Goal: Task Accomplishment & Management: Manage account settings

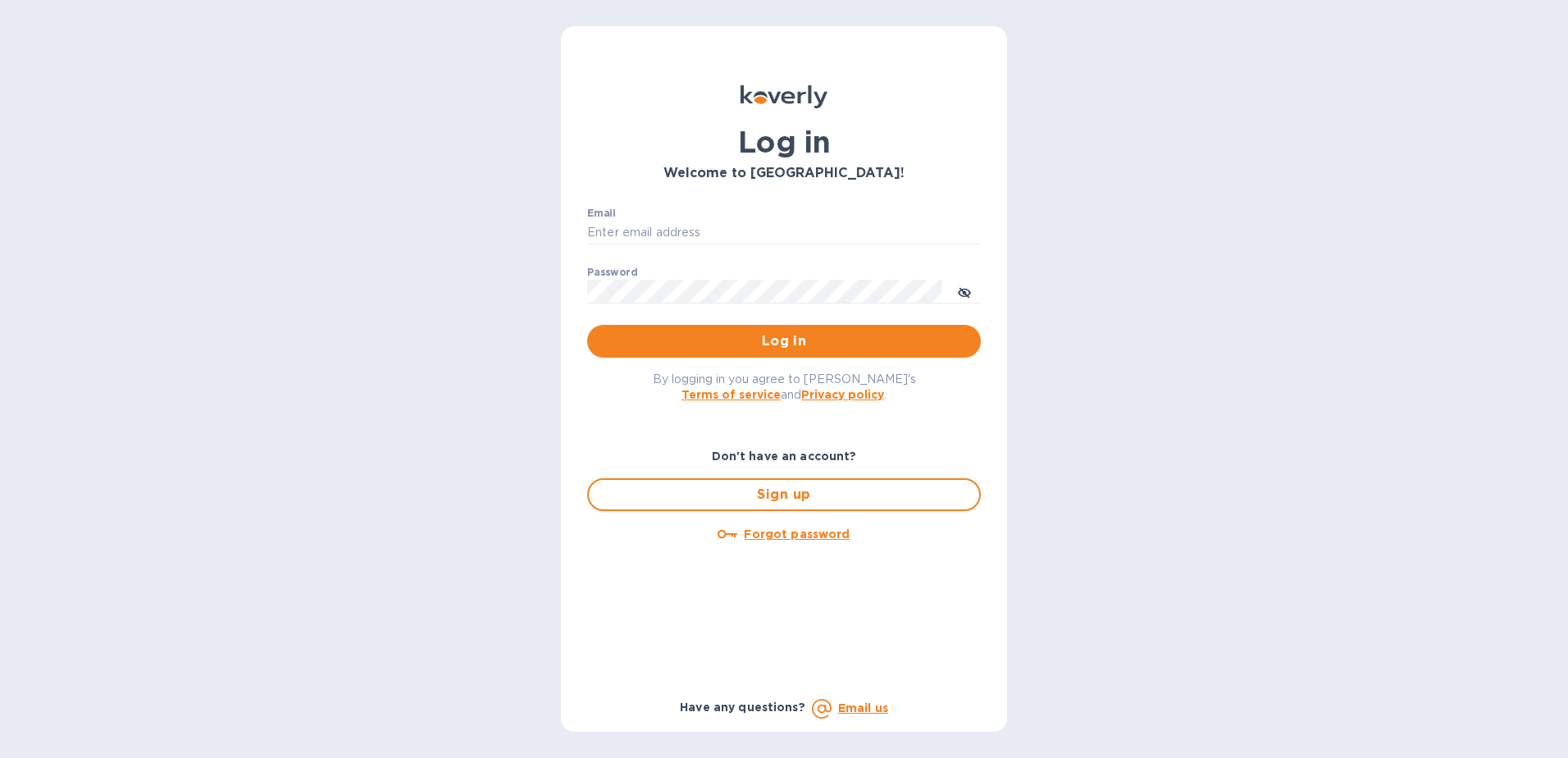
type input "[EMAIL_ADDRESS][PERSON_NAME][DOMAIN_NAME]"
click at [767, 337] on span "Log in" at bounding box center [784, 341] width 368 height 20
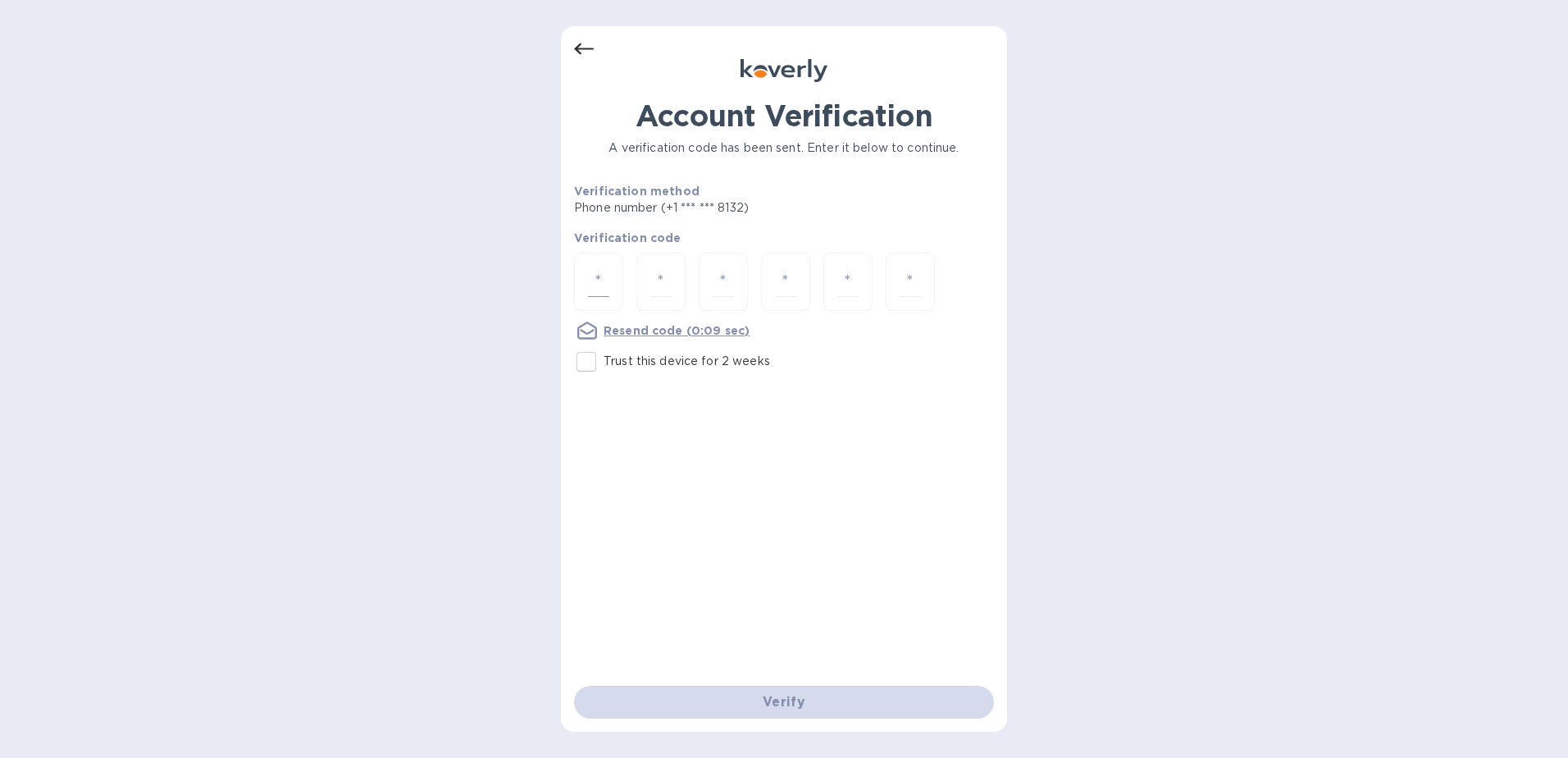
click at [596, 274] on input "number" at bounding box center [599, 281] width 21 height 30
type input "9"
type input "7"
type input "9"
type input "3"
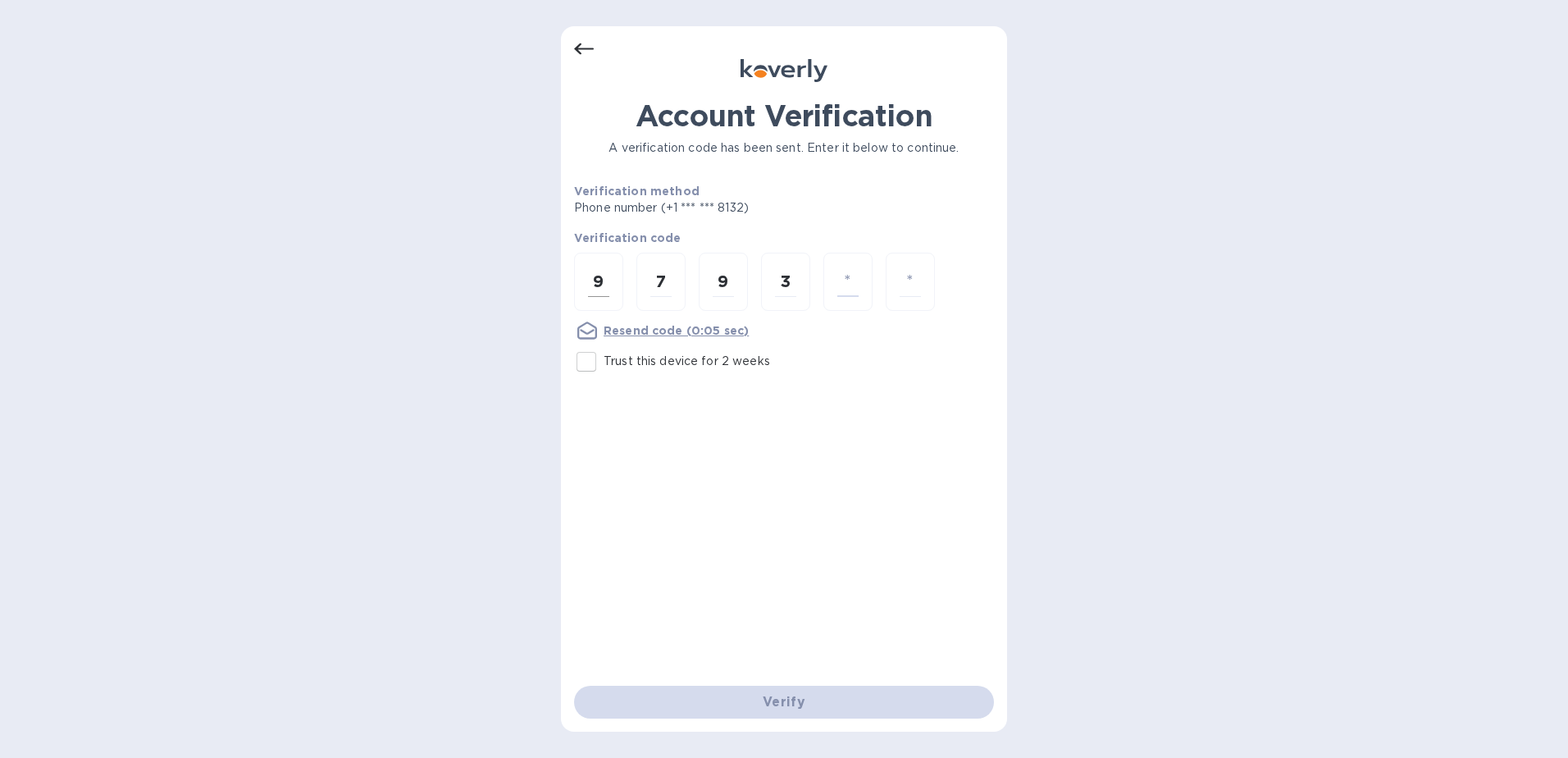
type input "8"
type input "7"
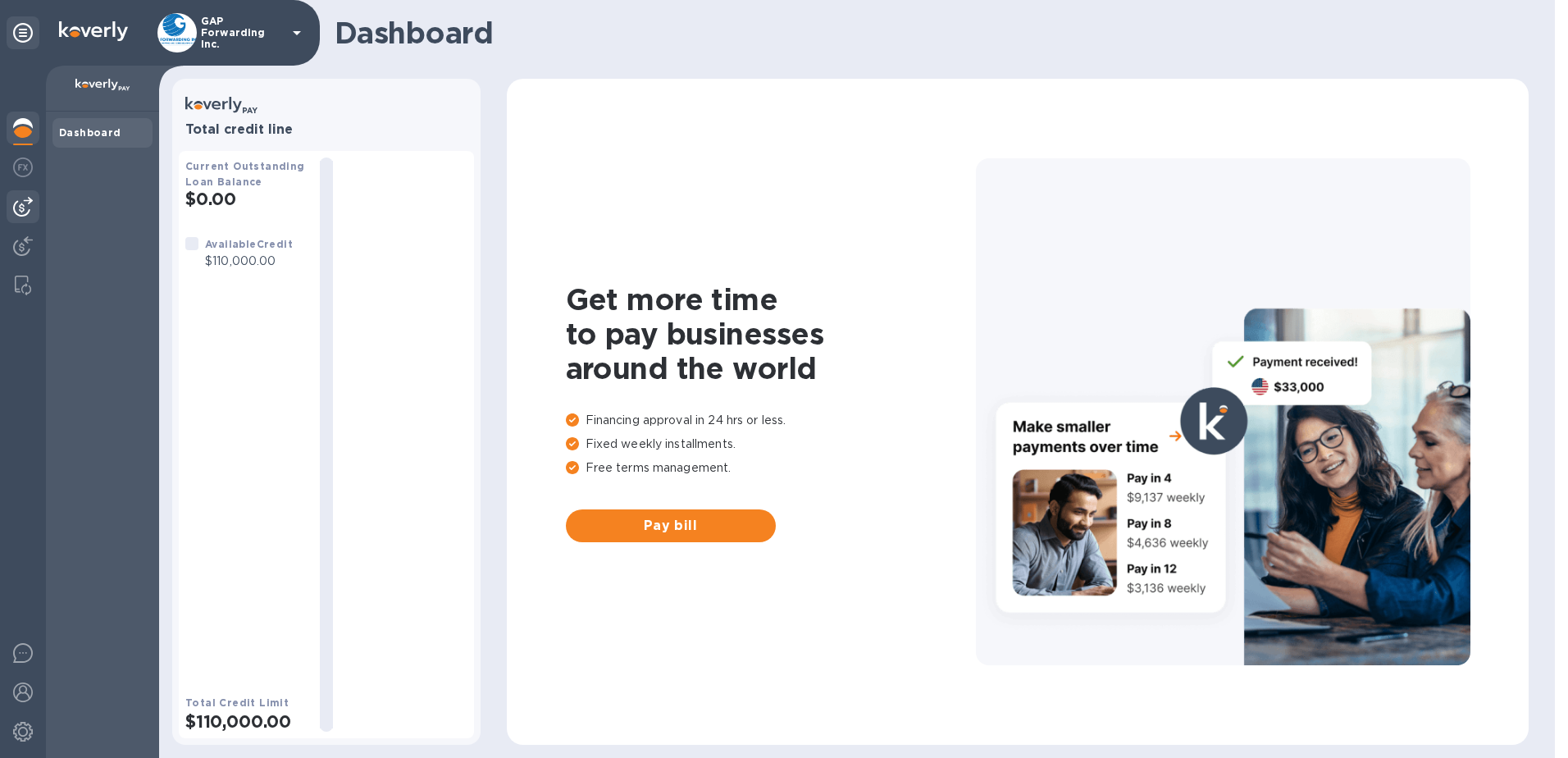
click at [24, 196] on div at bounding box center [23, 207] width 33 height 33
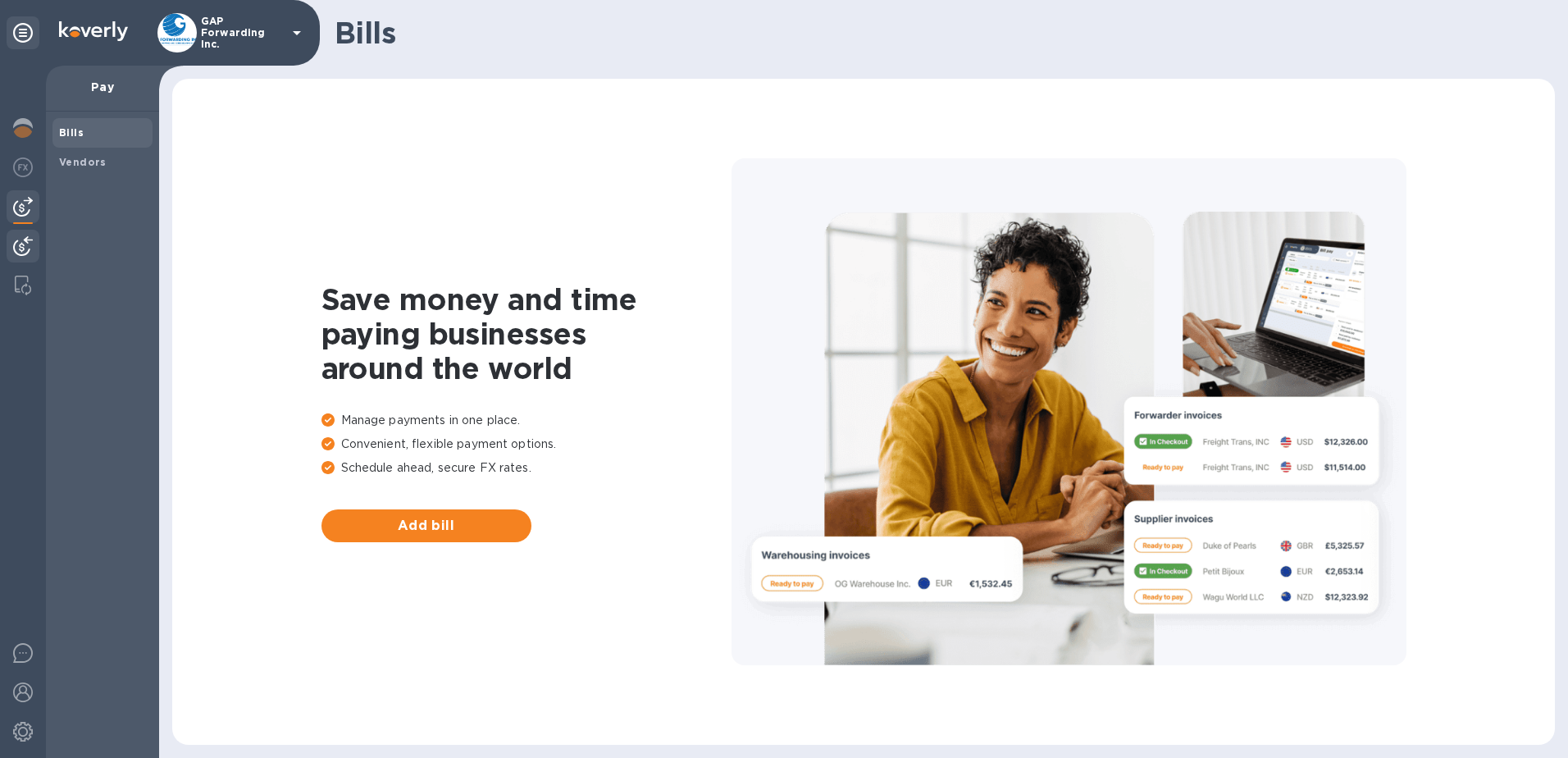
click at [23, 239] on img at bounding box center [22, 246] width 20 height 20
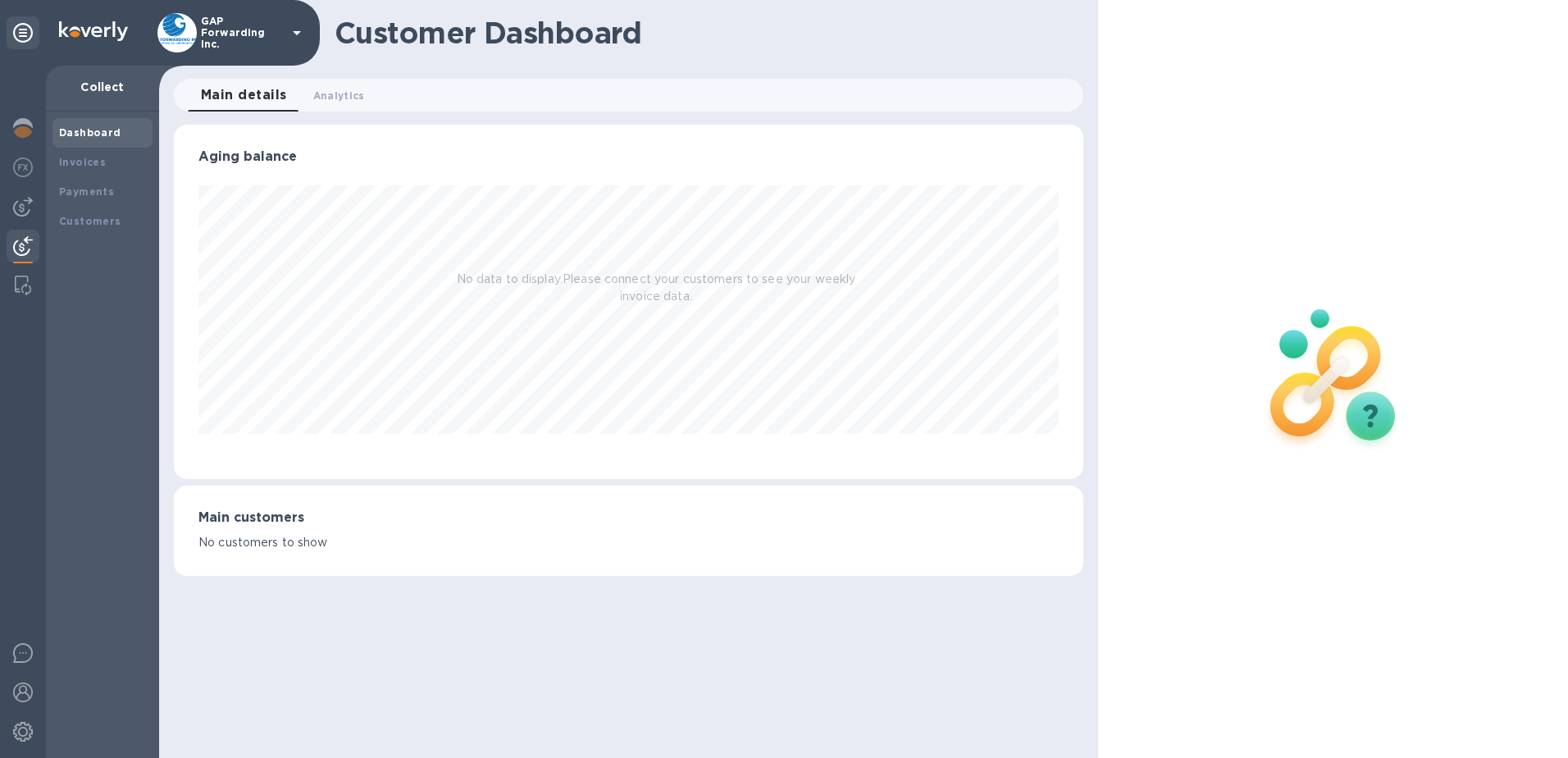
scroll to position [354, 910]
click at [18, 163] on img at bounding box center [22, 167] width 20 height 20
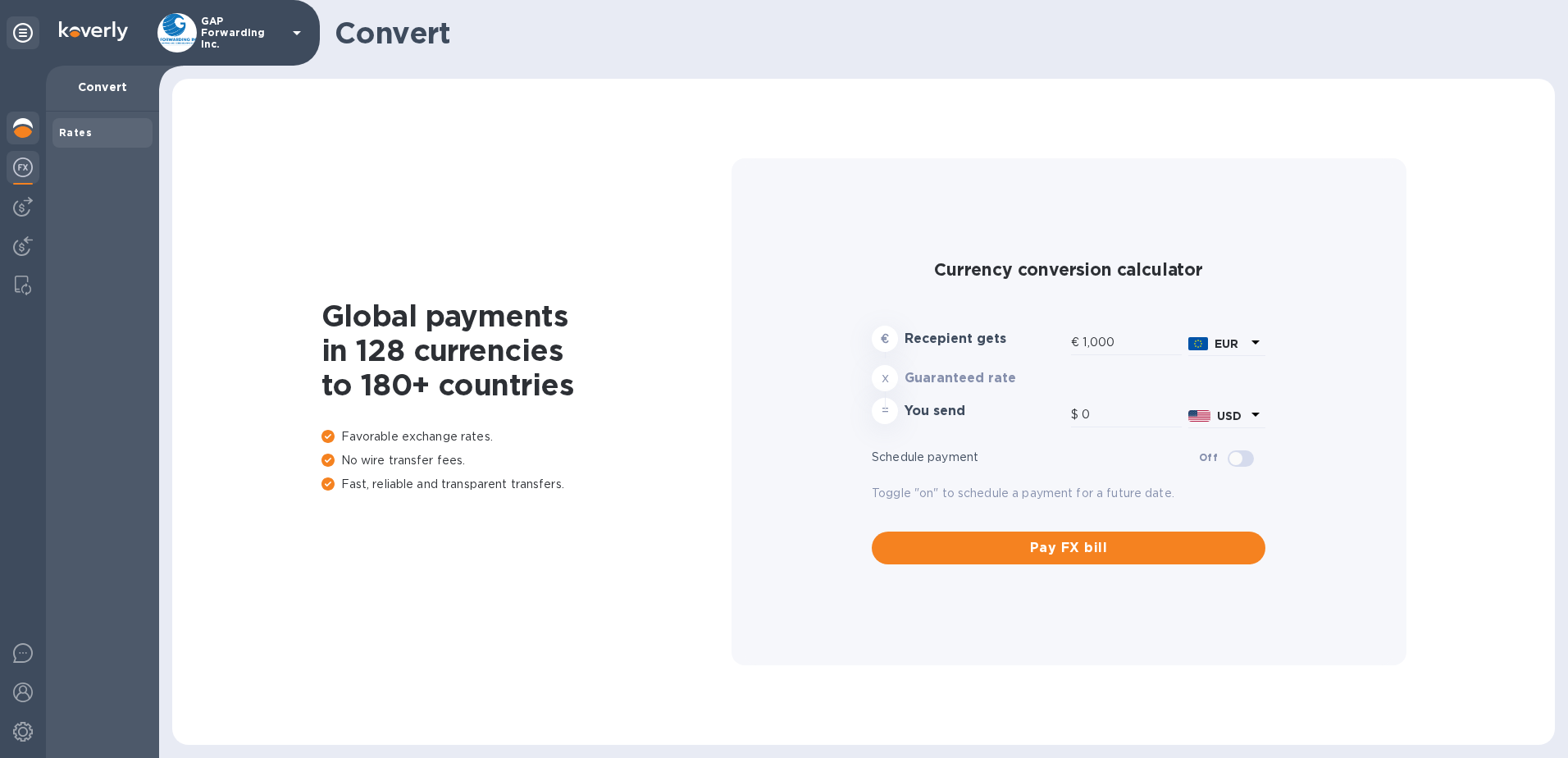
type input "1,172.85"
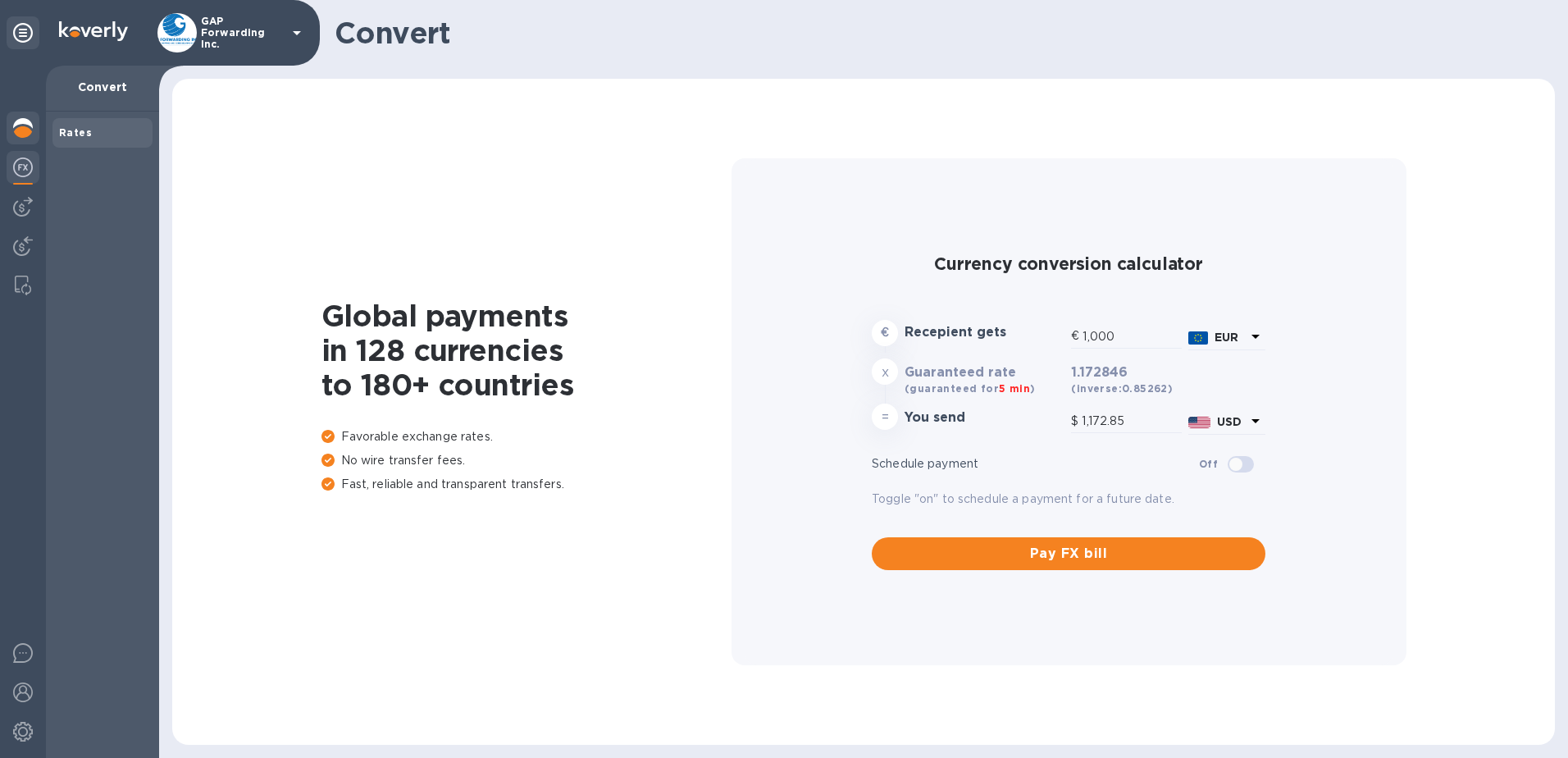
click at [28, 123] on img at bounding box center [22, 128] width 20 height 20
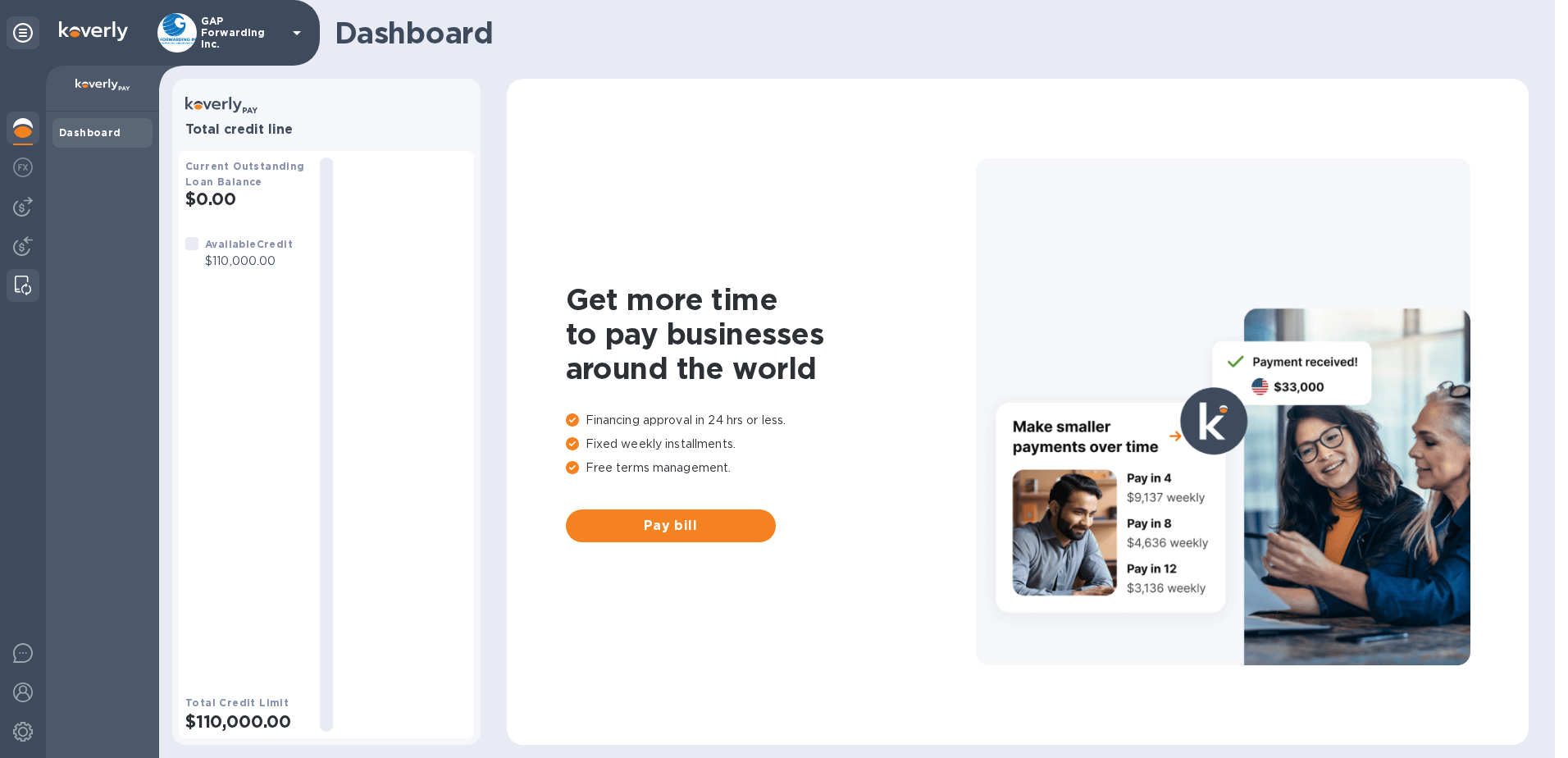
click at [26, 288] on img at bounding box center [22, 285] width 17 height 20
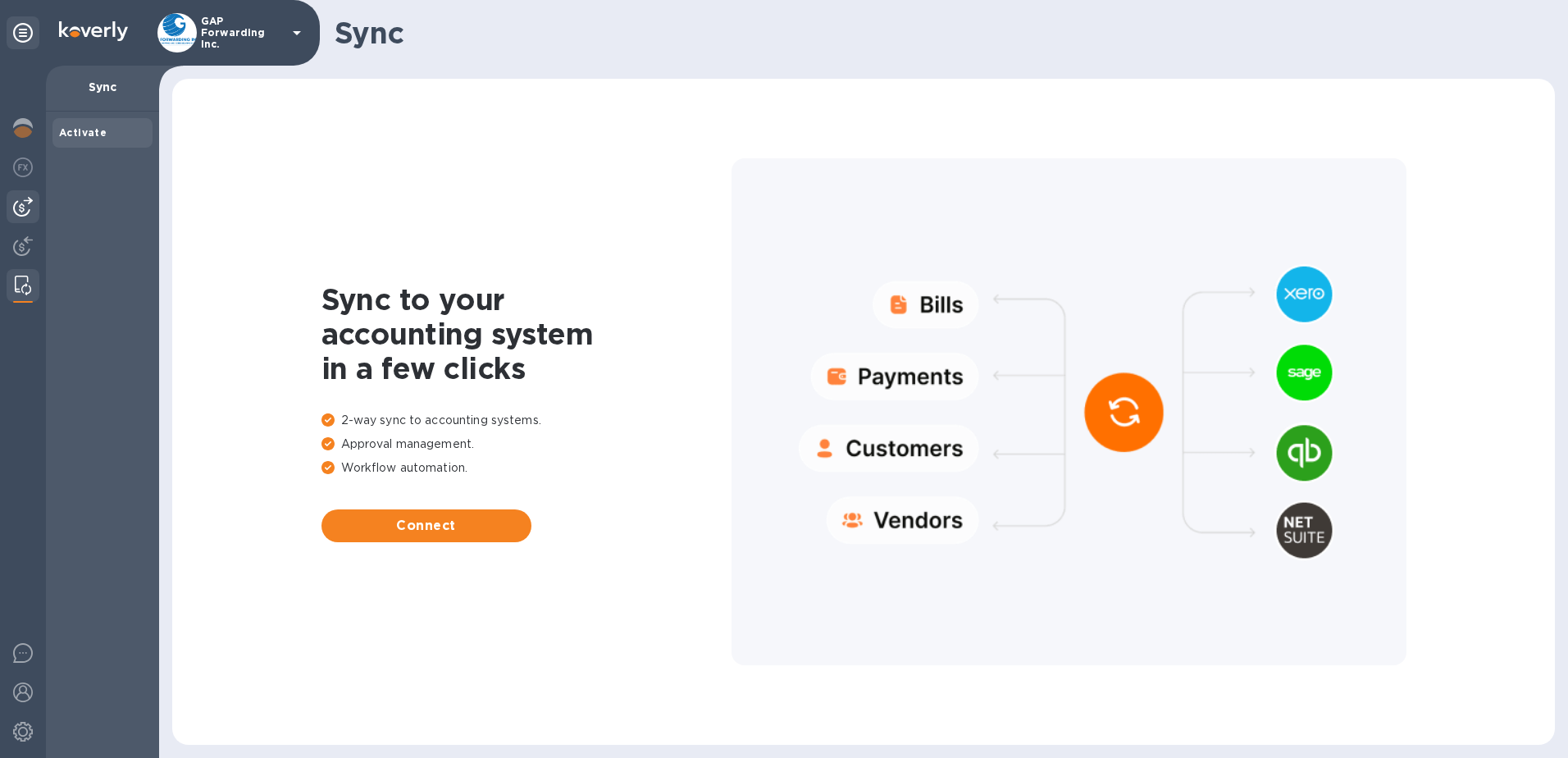
click at [21, 219] on div at bounding box center [23, 207] width 33 height 33
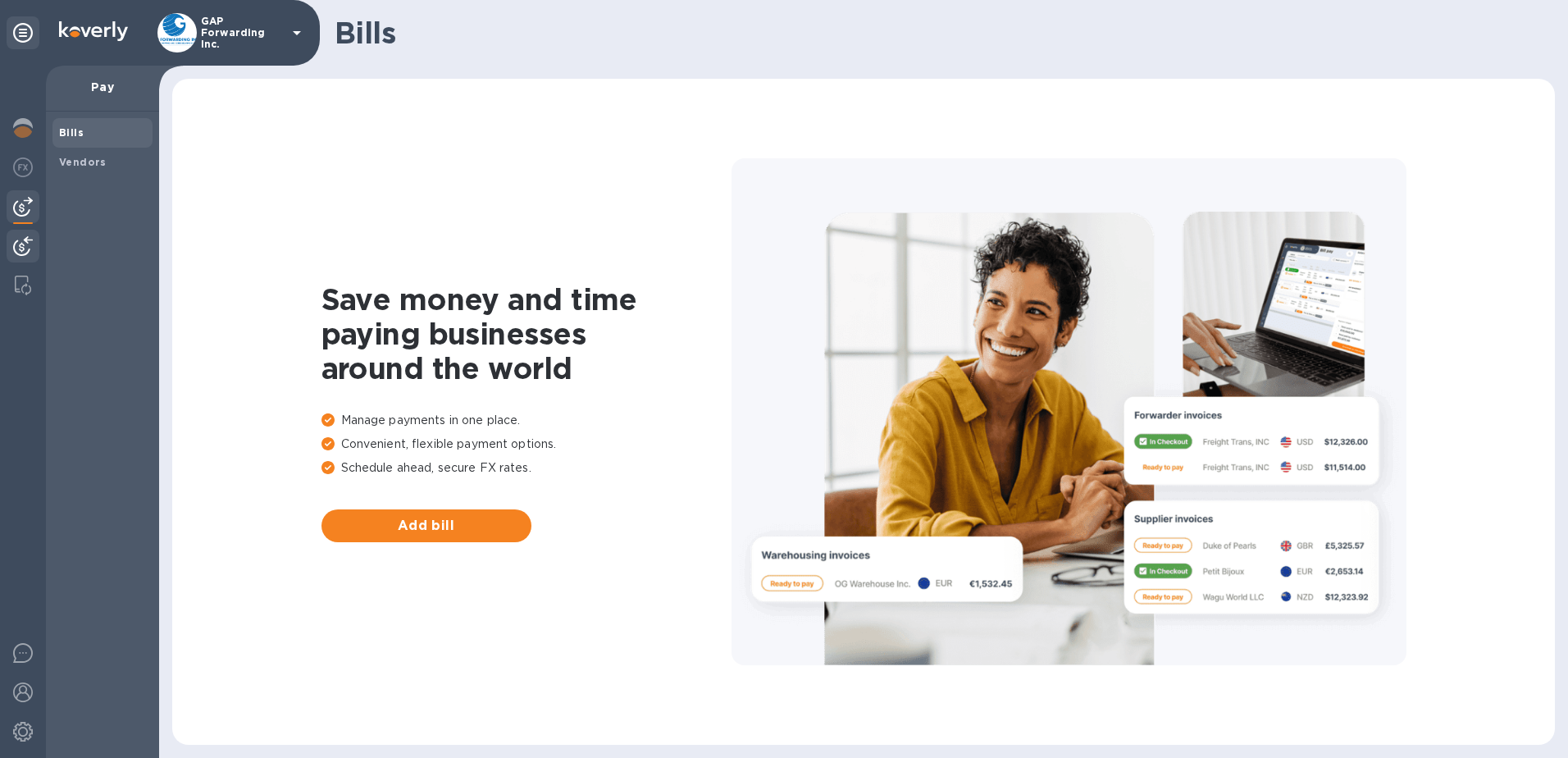
click at [23, 236] on img at bounding box center [22, 246] width 20 height 20
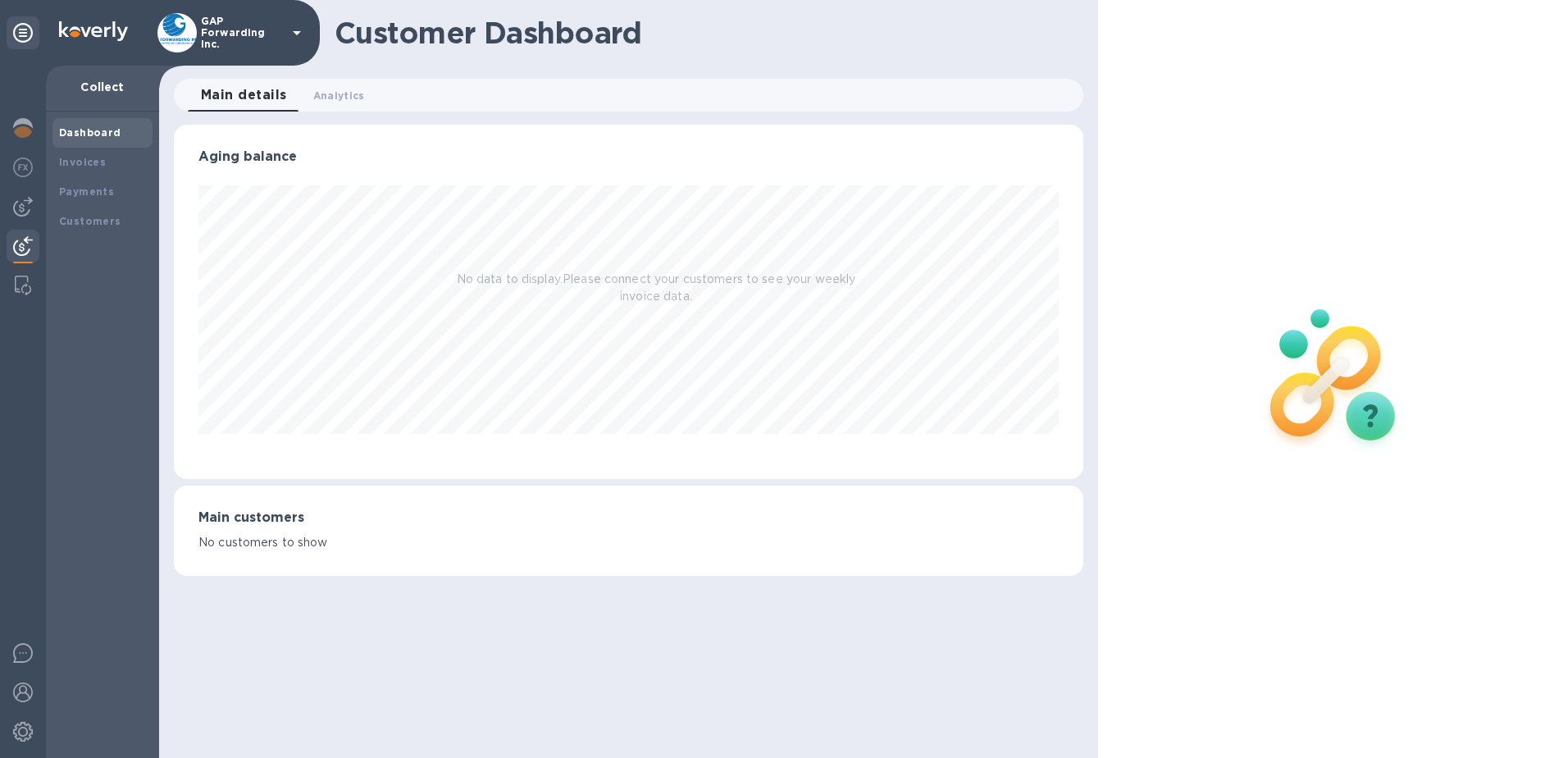
scroll to position [354, 910]
click at [83, 171] on div "Invoices" at bounding box center [102, 162] width 101 height 29
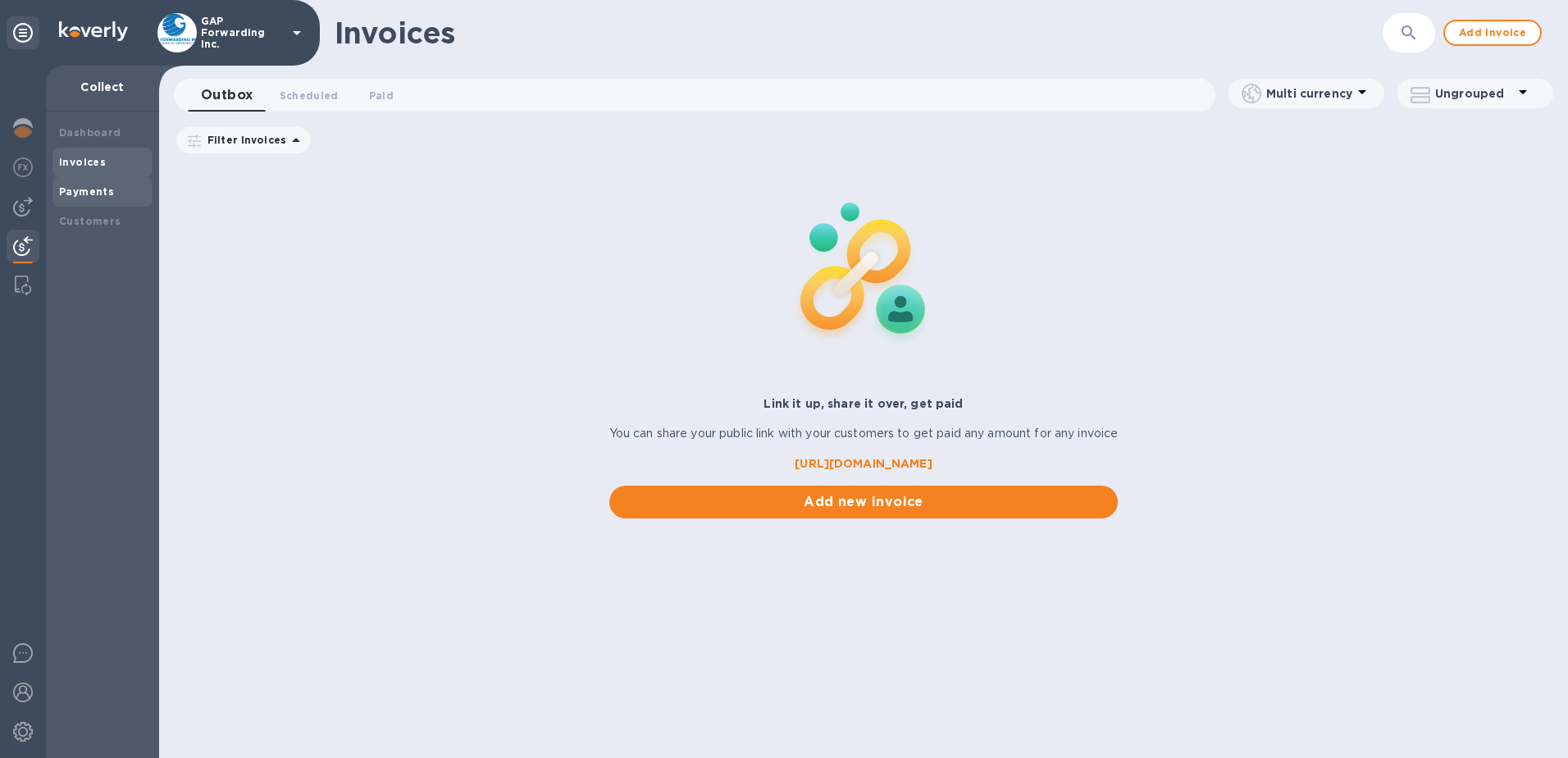
click at [67, 187] on b "Payments" at bounding box center [87, 191] width 55 height 13
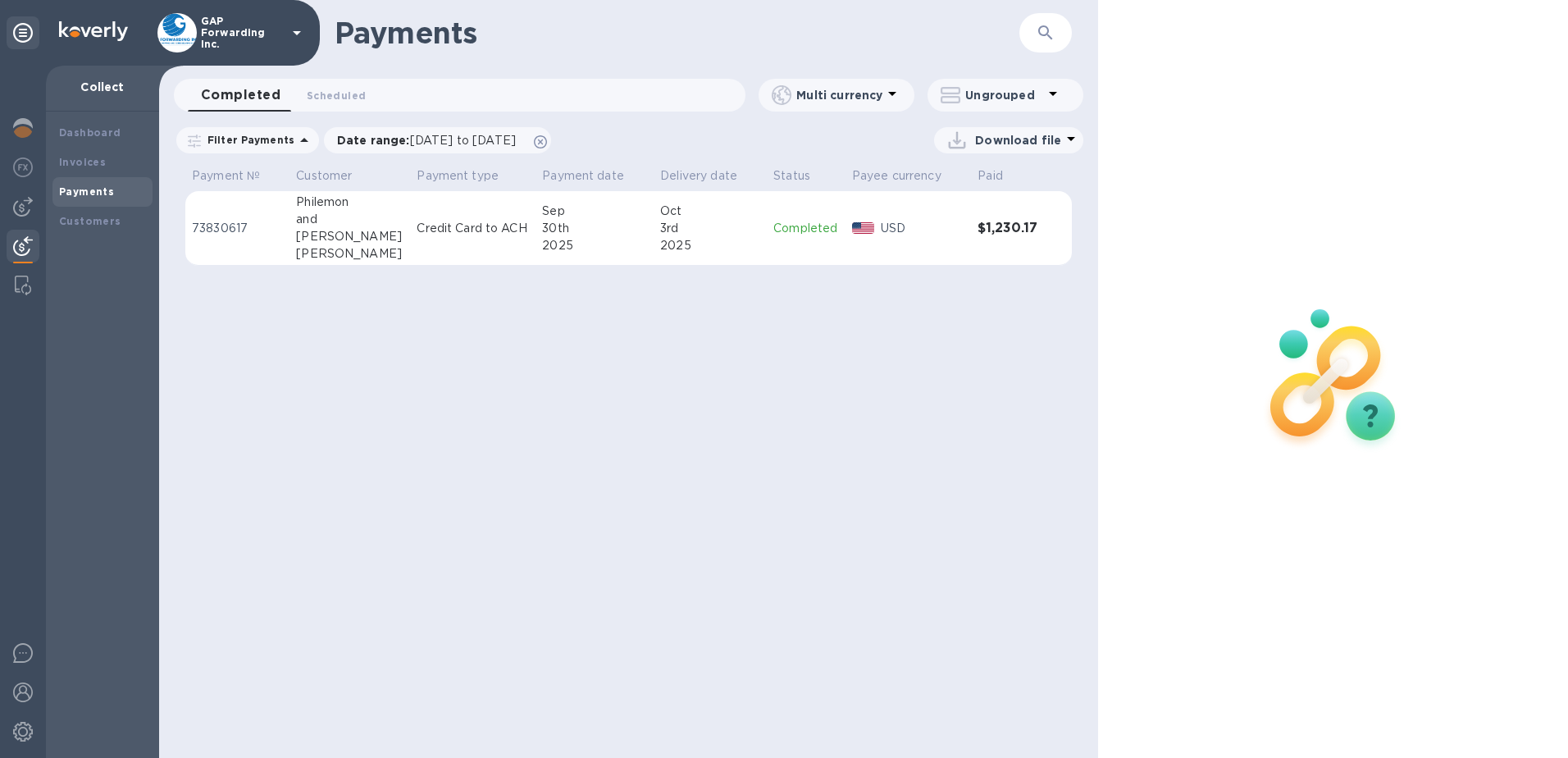
click at [733, 325] on div "Payments ​ Completed 0 Scheduled 0 Multi currency Ungrouped Filter Payments Dat…" at bounding box center [628, 379] width 940 height 758
click at [64, 219] on b "Customers" at bounding box center [91, 220] width 62 height 13
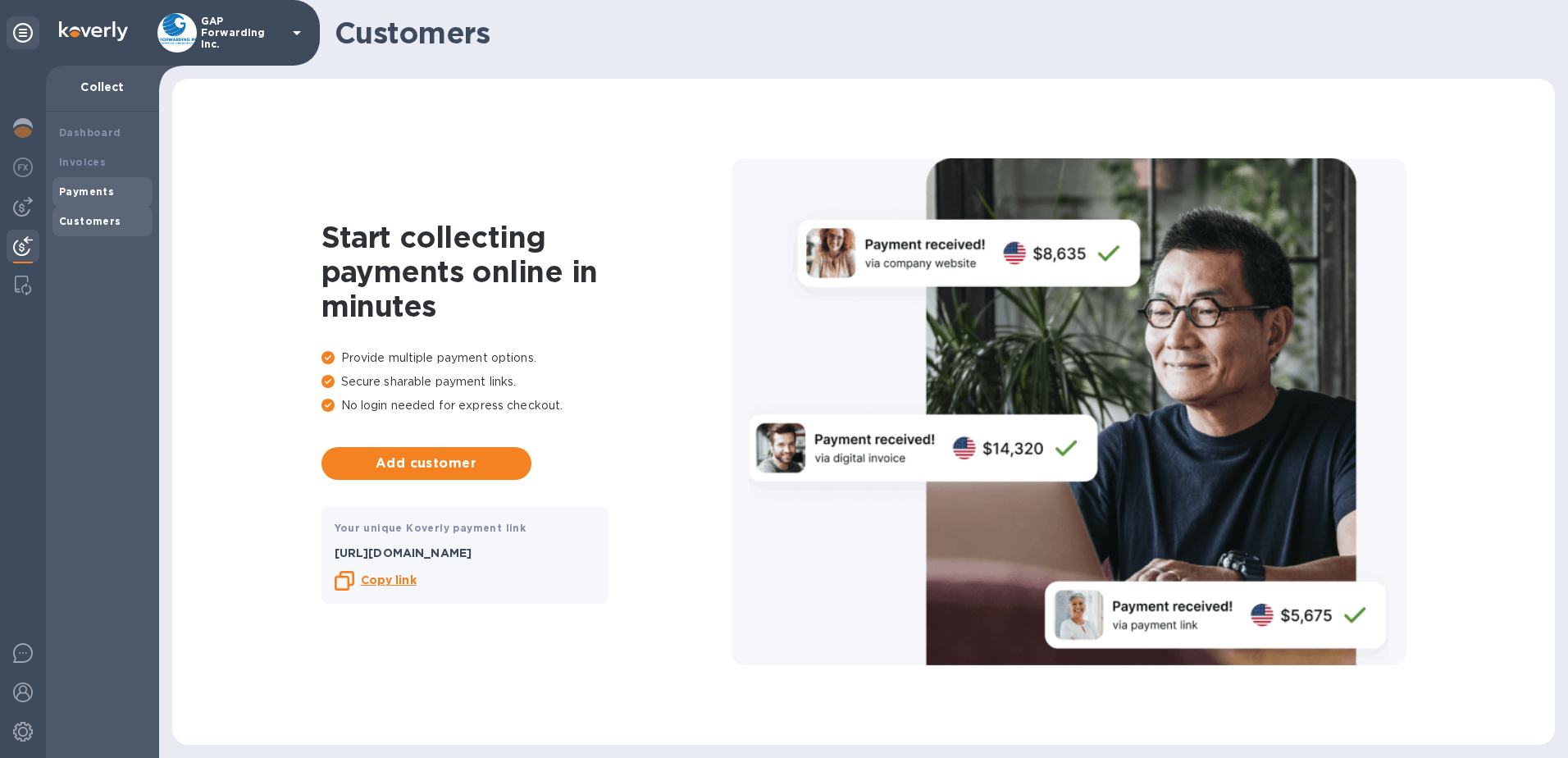
click at [85, 199] on div "Payments" at bounding box center [102, 191] width 87 height 17
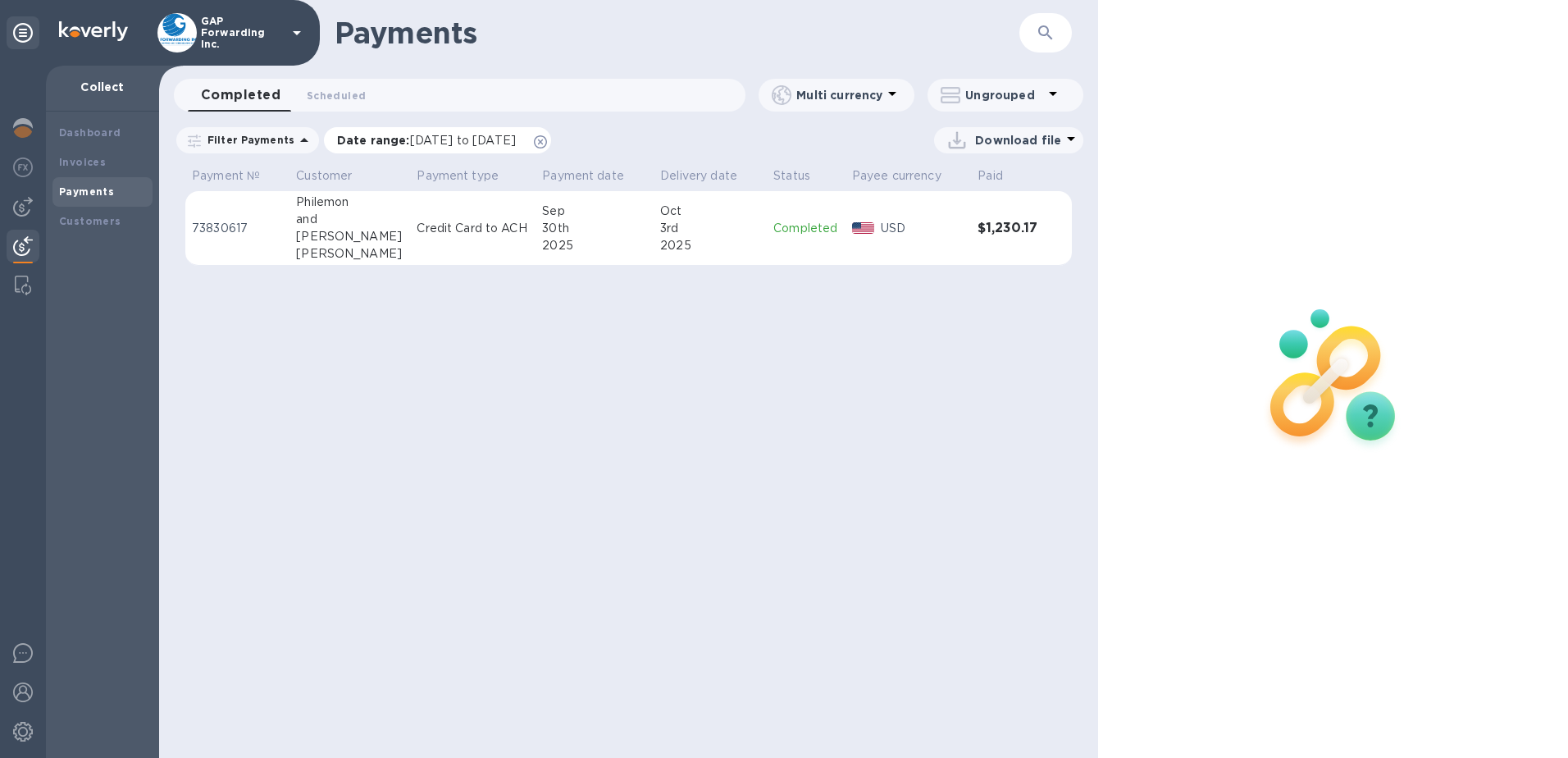
click at [547, 142] on icon at bounding box center [540, 141] width 13 height 13
click at [862, 370] on div "Payments ​ Completed 0 Scheduled 0 Multi currency Ungrouped Filter Payments Dow…" at bounding box center [628, 379] width 940 height 758
click at [80, 156] on b "Invoices" at bounding box center [83, 162] width 47 height 13
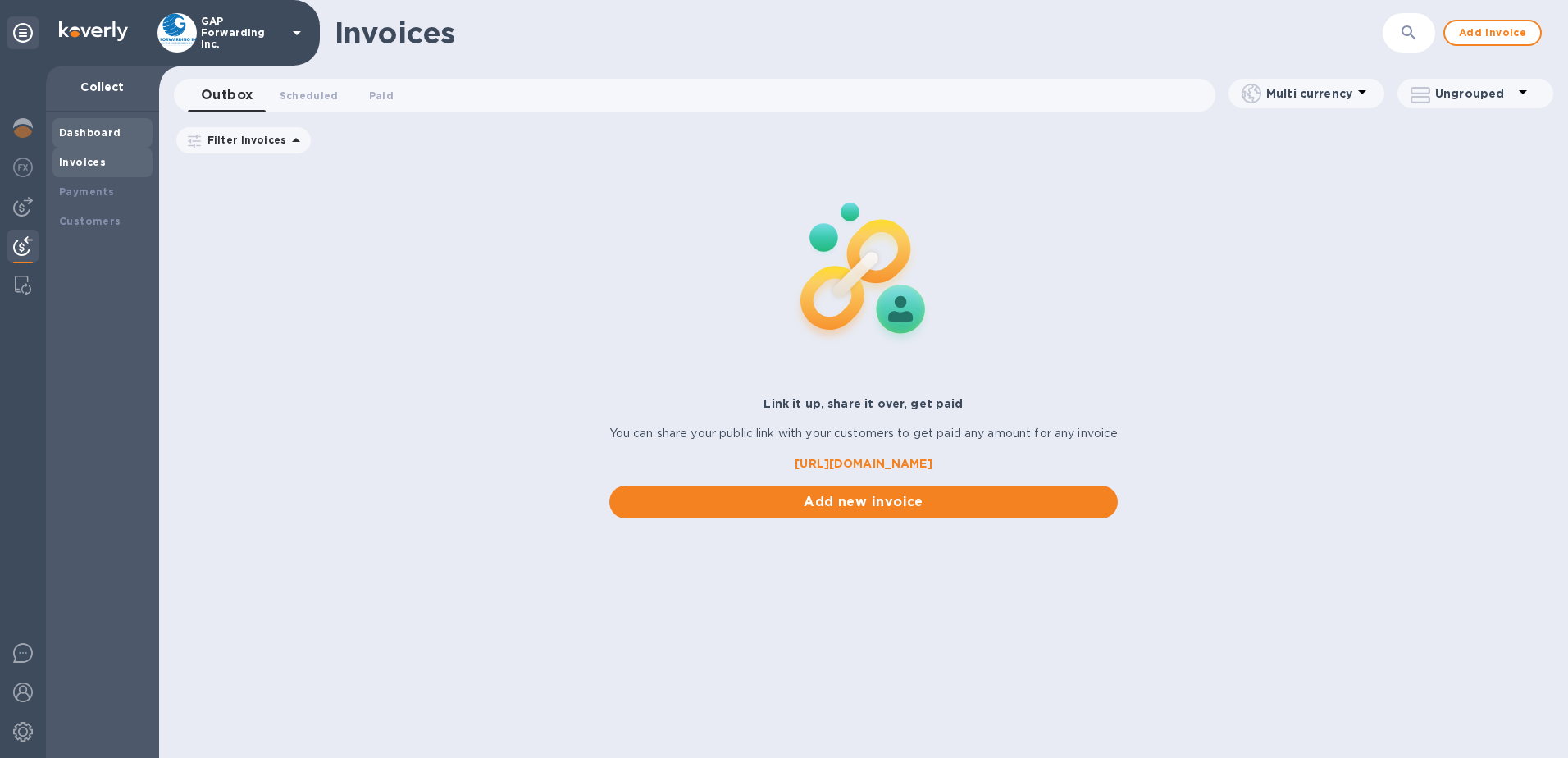
click at [105, 130] on b "Dashboard" at bounding box center [91, 132] width 62 height 13
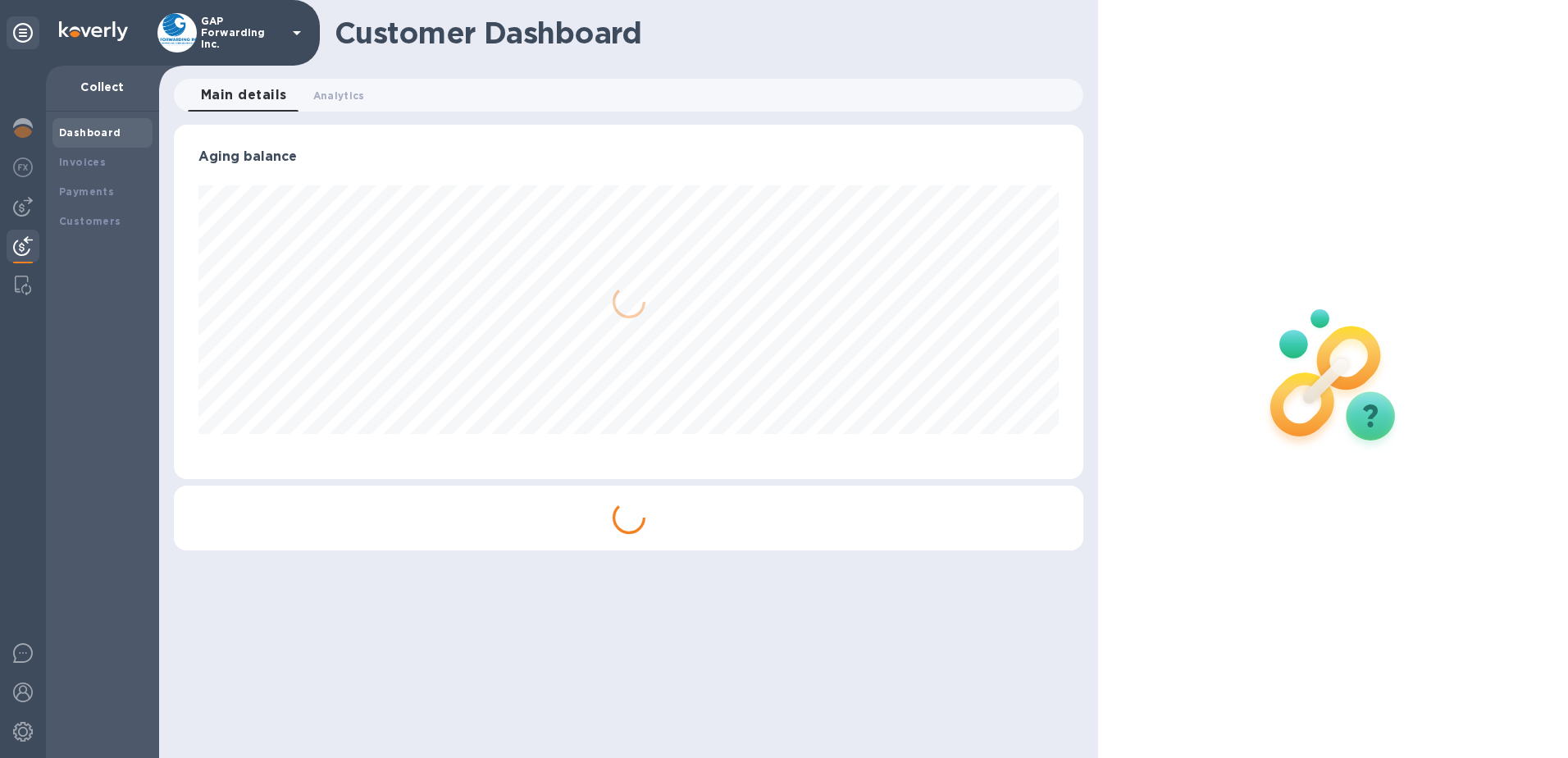
scroll to position [354, 910]
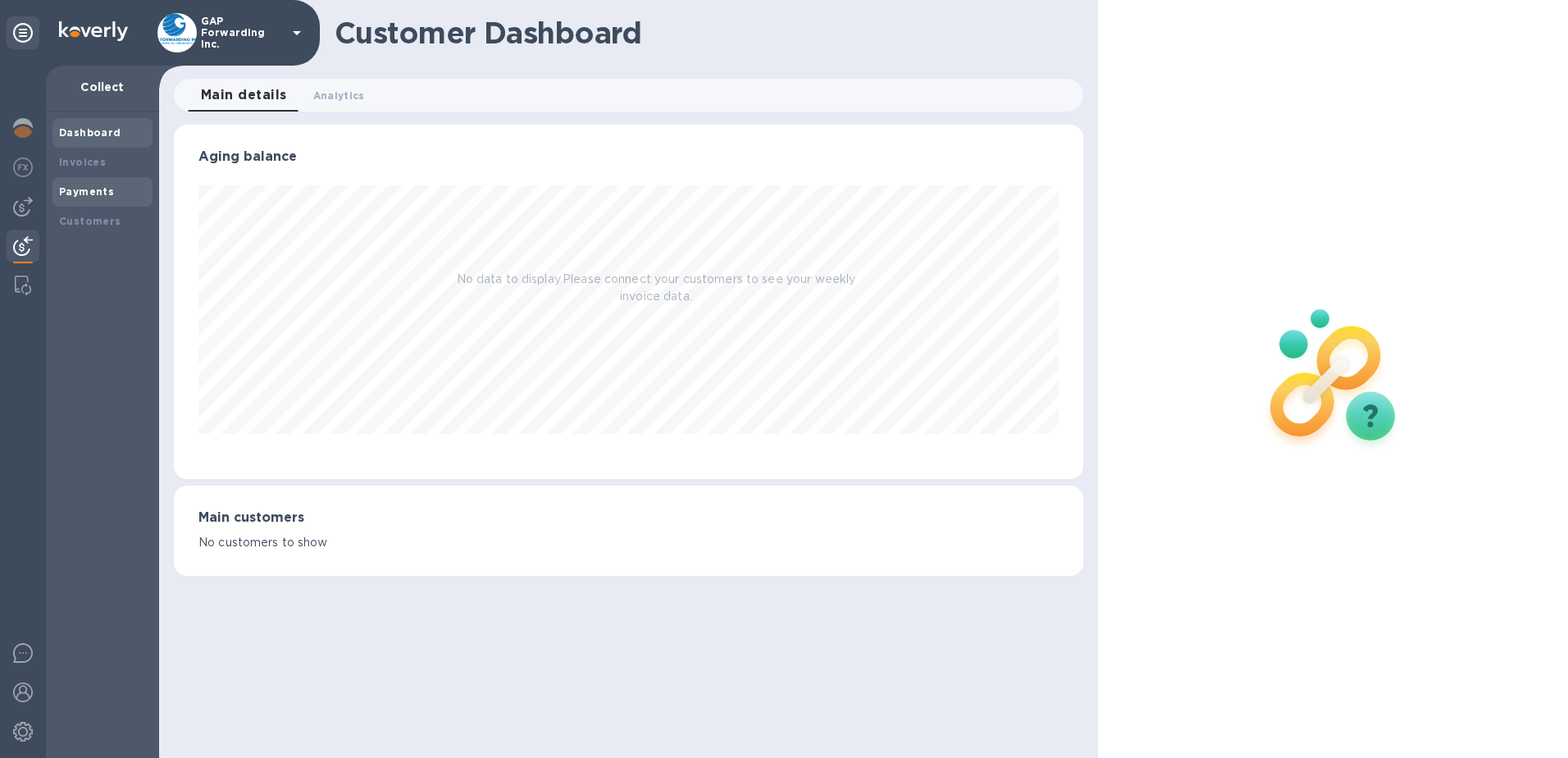
click at [86, 190] on b "Payments" at bounding box center [87, 191] width 55 height 13
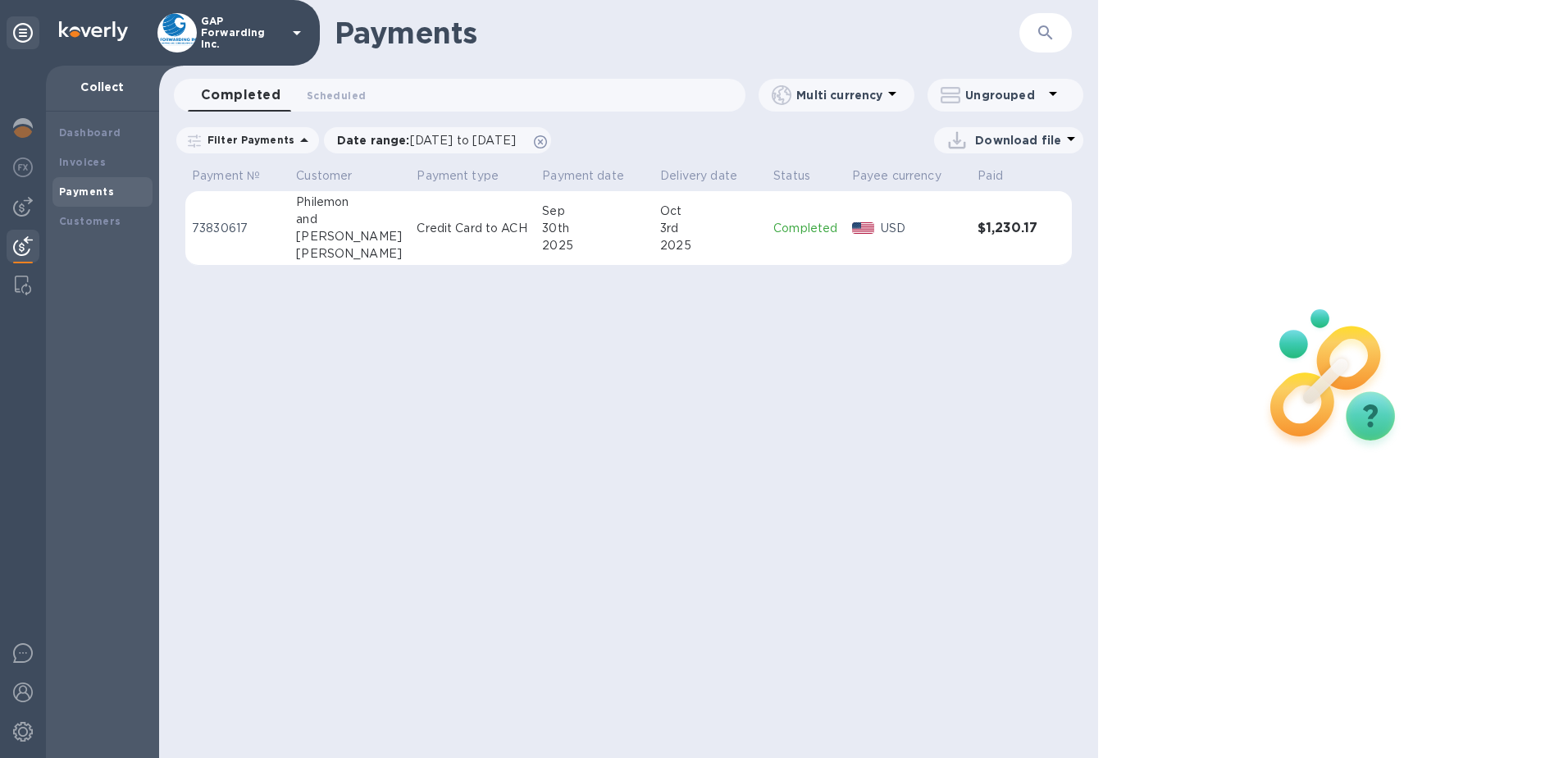
click at [815, 320] on div "Payments ​ Completed 0 Scheduled 0 Multi currency Ungrouped Filter Payments Dat…" at bounding box center [628, 379] width 940 height 758
click at [332, 106] on button "Scheduled 0" at bounding box center [336, 96] width 85 height 33
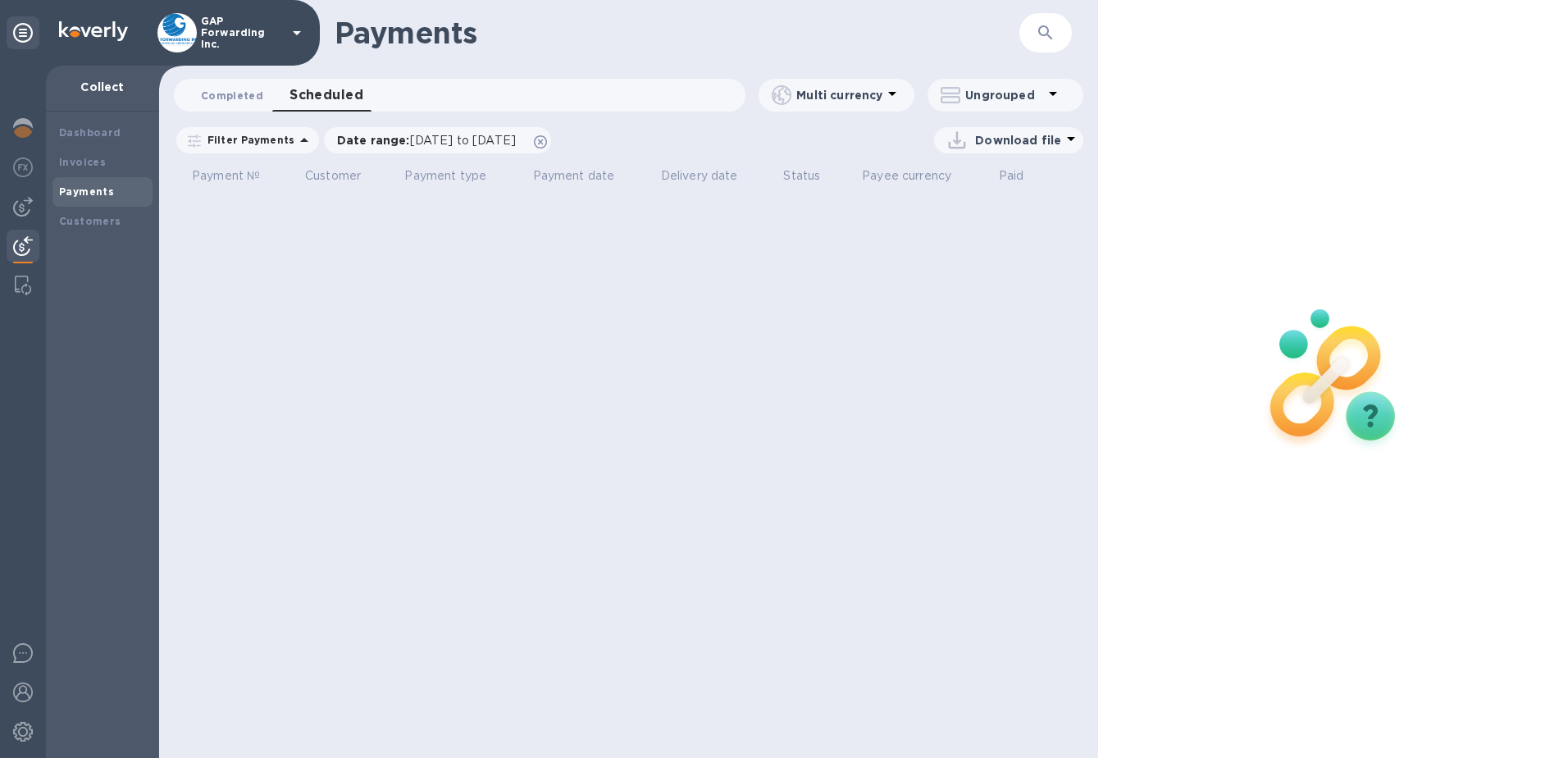
click at [214, 85] on button "Completed 0" at bounding box center [232, 96] width 89 height 33
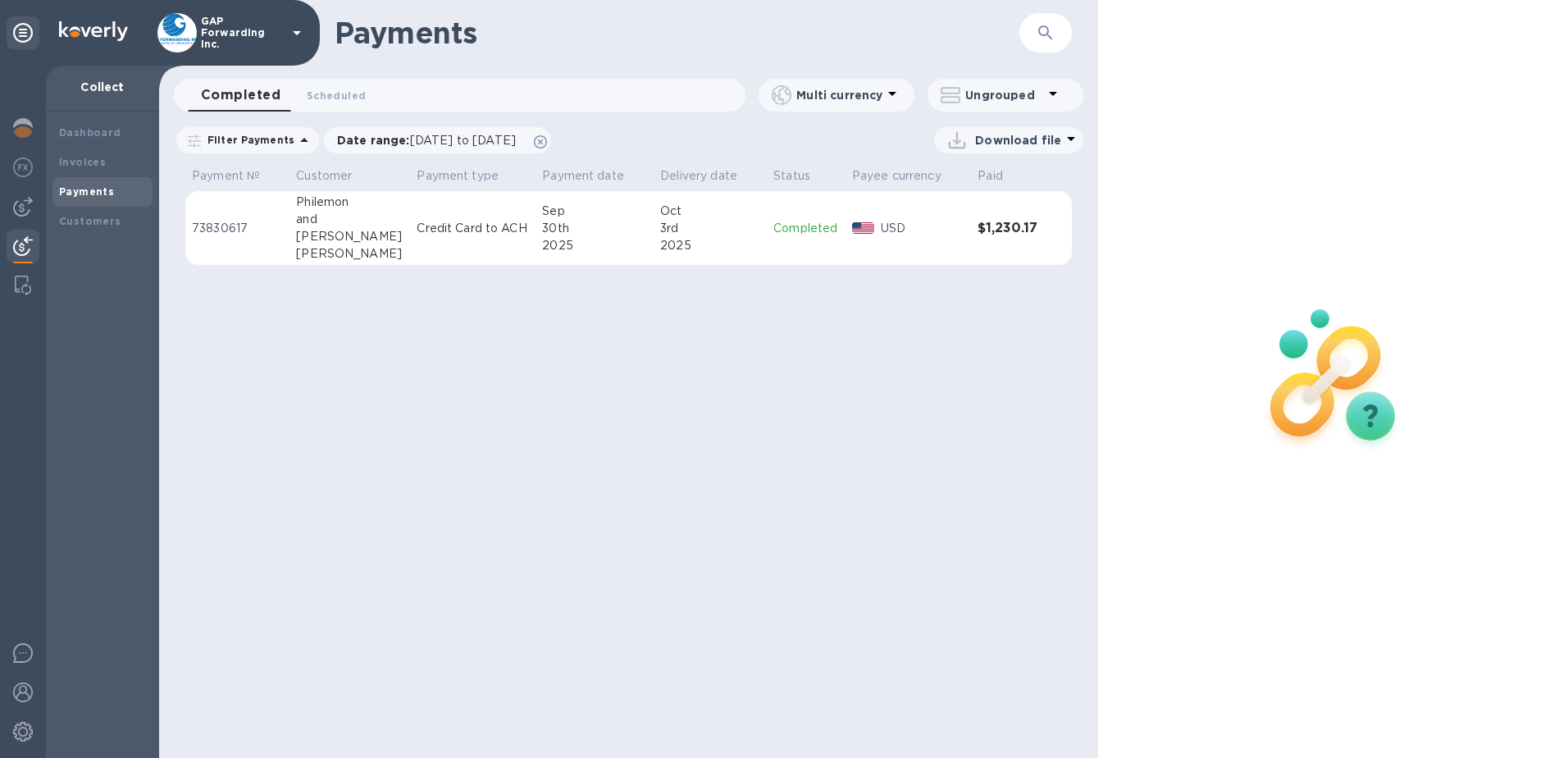
click at [271, 137] on p "Filter Payments" at bounding box center [248, 140] width 94 height 14
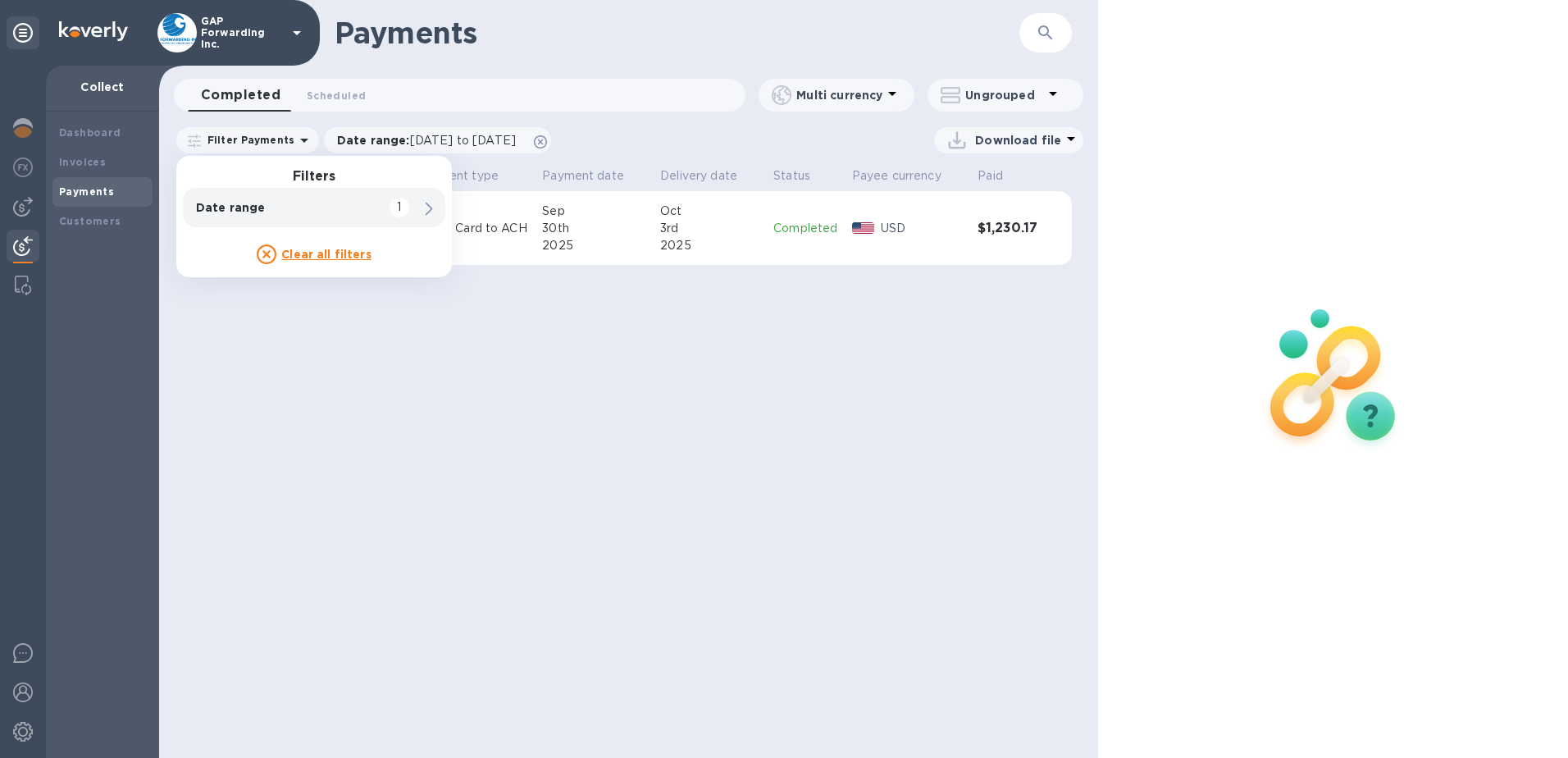
click at [304, 249] on u "Clear all filters" at bounding box center [326, 254] width 90 height 13
click at [516, 350] on div "Payments ​ Completed 0 Scheduled 0 Multi currency Ungrouped Filter Payments Fil…" at bounding box center [628, 379] width 940 height 758
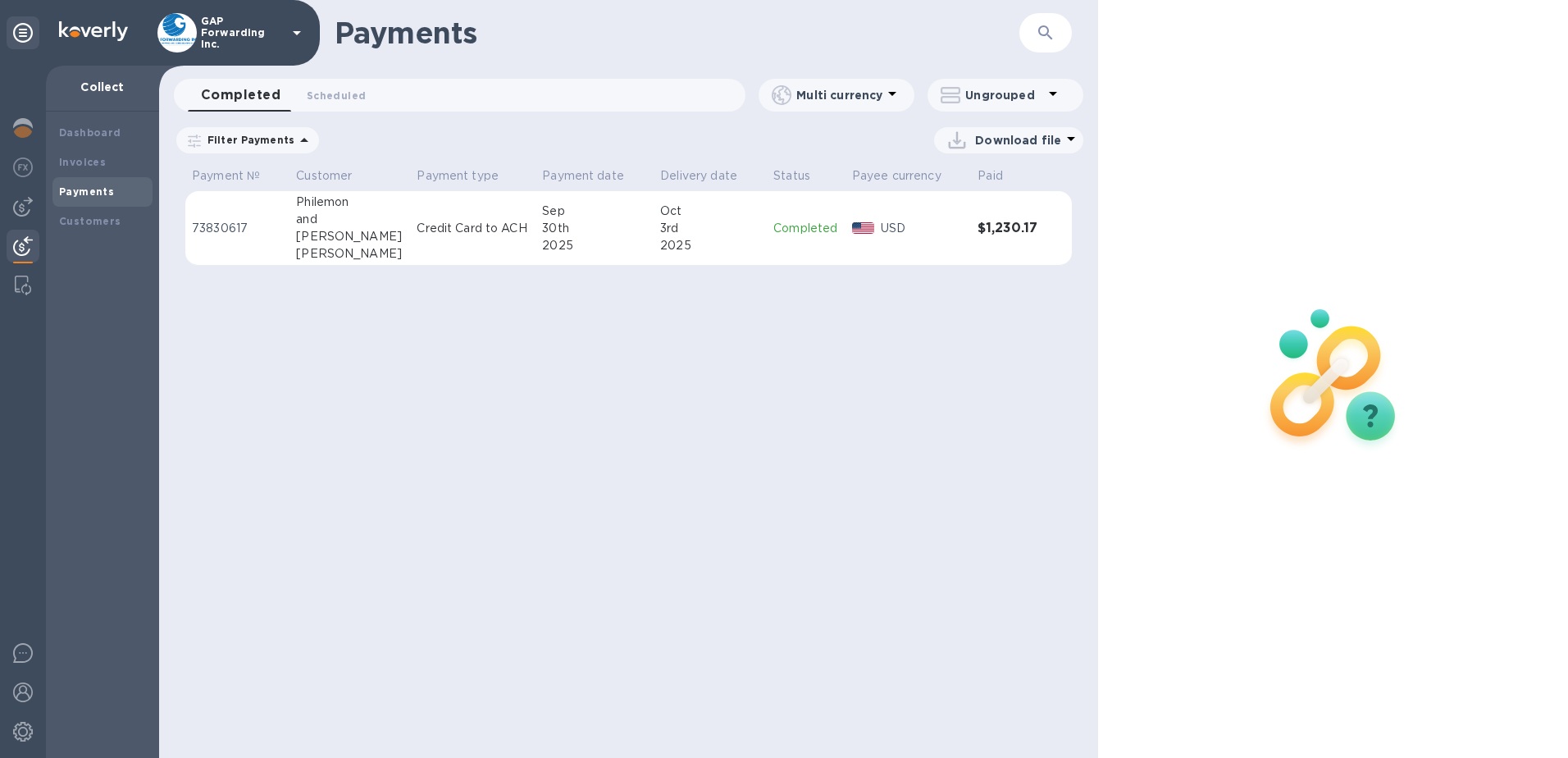
click at [430, 141] on div "Download file" at bounding box center [705, 140] width 755 height 26
click at [348, 96] on span "Scheduled 0" at bounding box center [336, 96] width 60 height 18
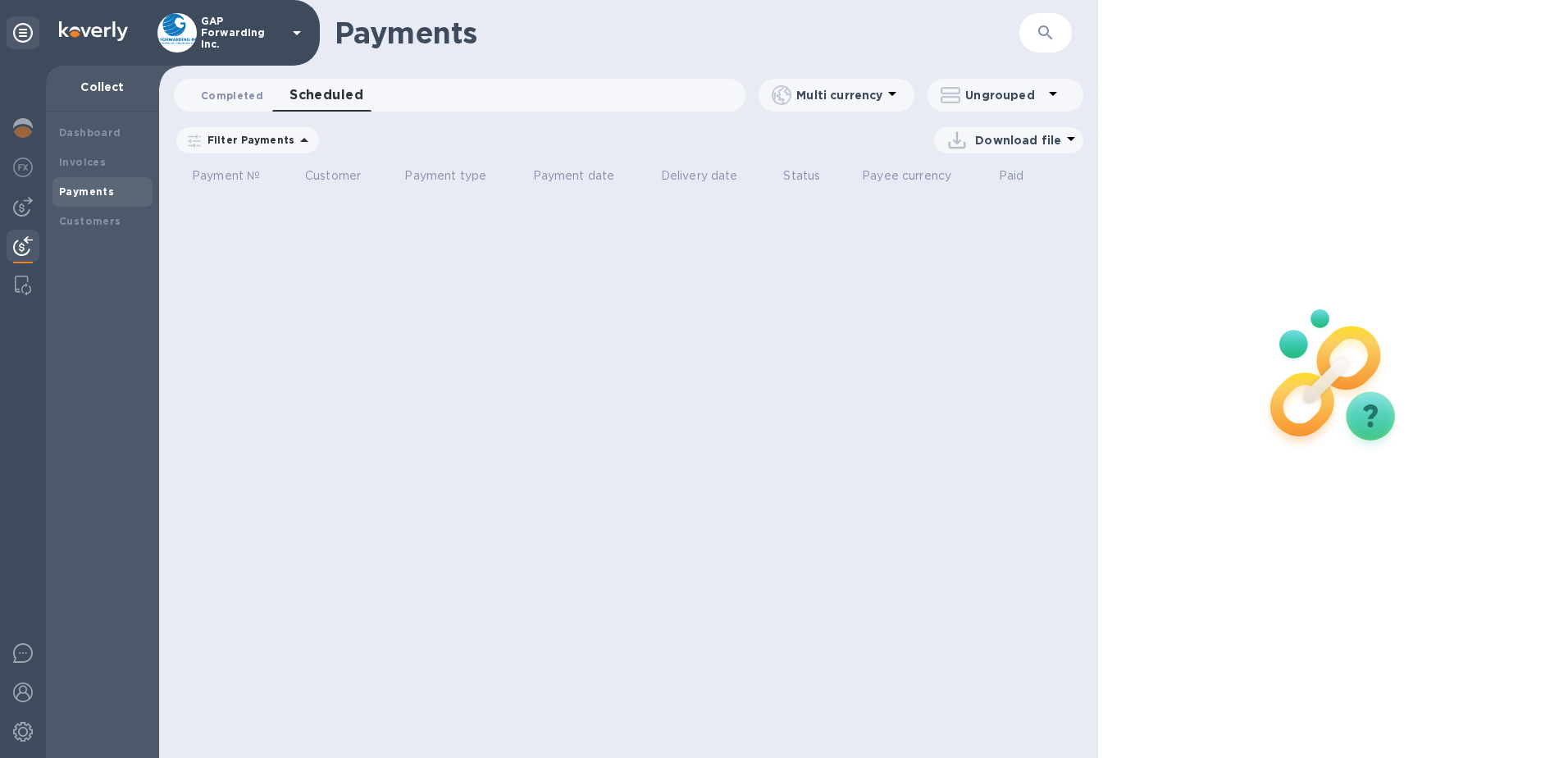
click at [221, 91] on span "Completed 0" at bounding box center [232, 96] width 62 height 18
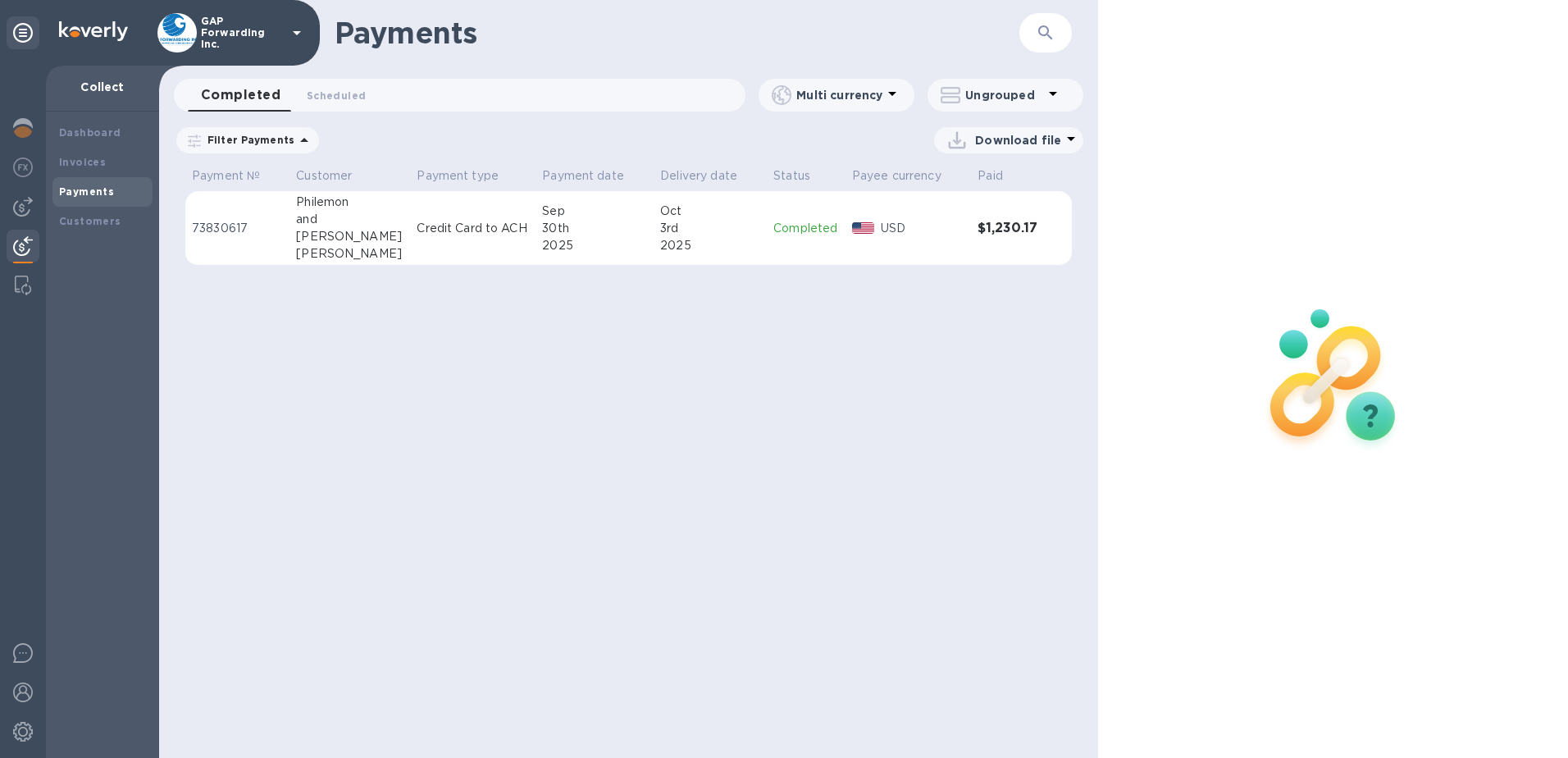
click at [0, 0] on span "09/07/2025 to 10/08/2025" at bounding box center [0, 0] width 0 height 0
click at [0, 0] on icon "button" at bounding box center [0, 0] width 0 height 0
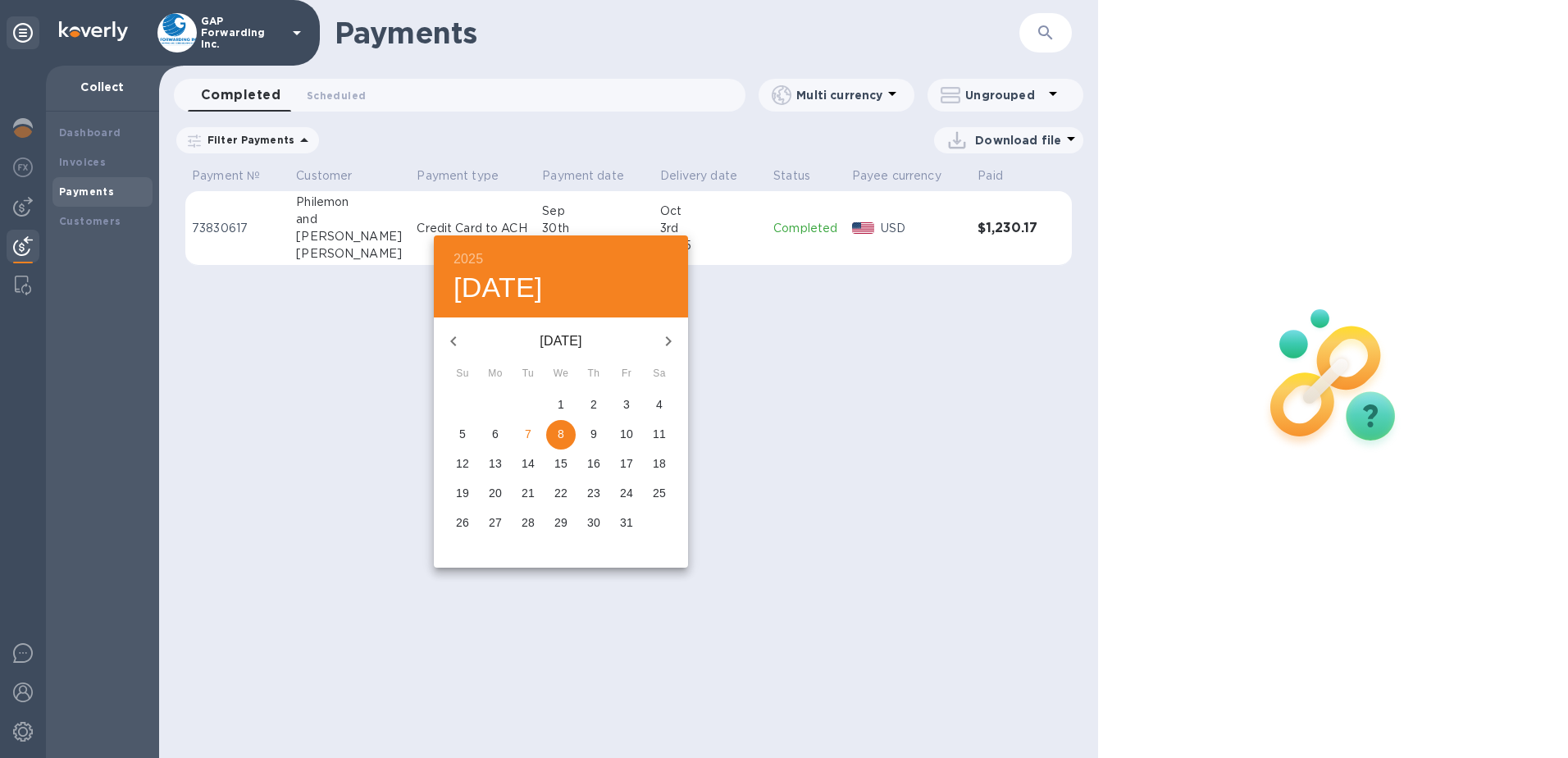
click at [660, 430] on p "11" at bounding box center [659, 433] width 13 height 17
type input "10/11/2025"
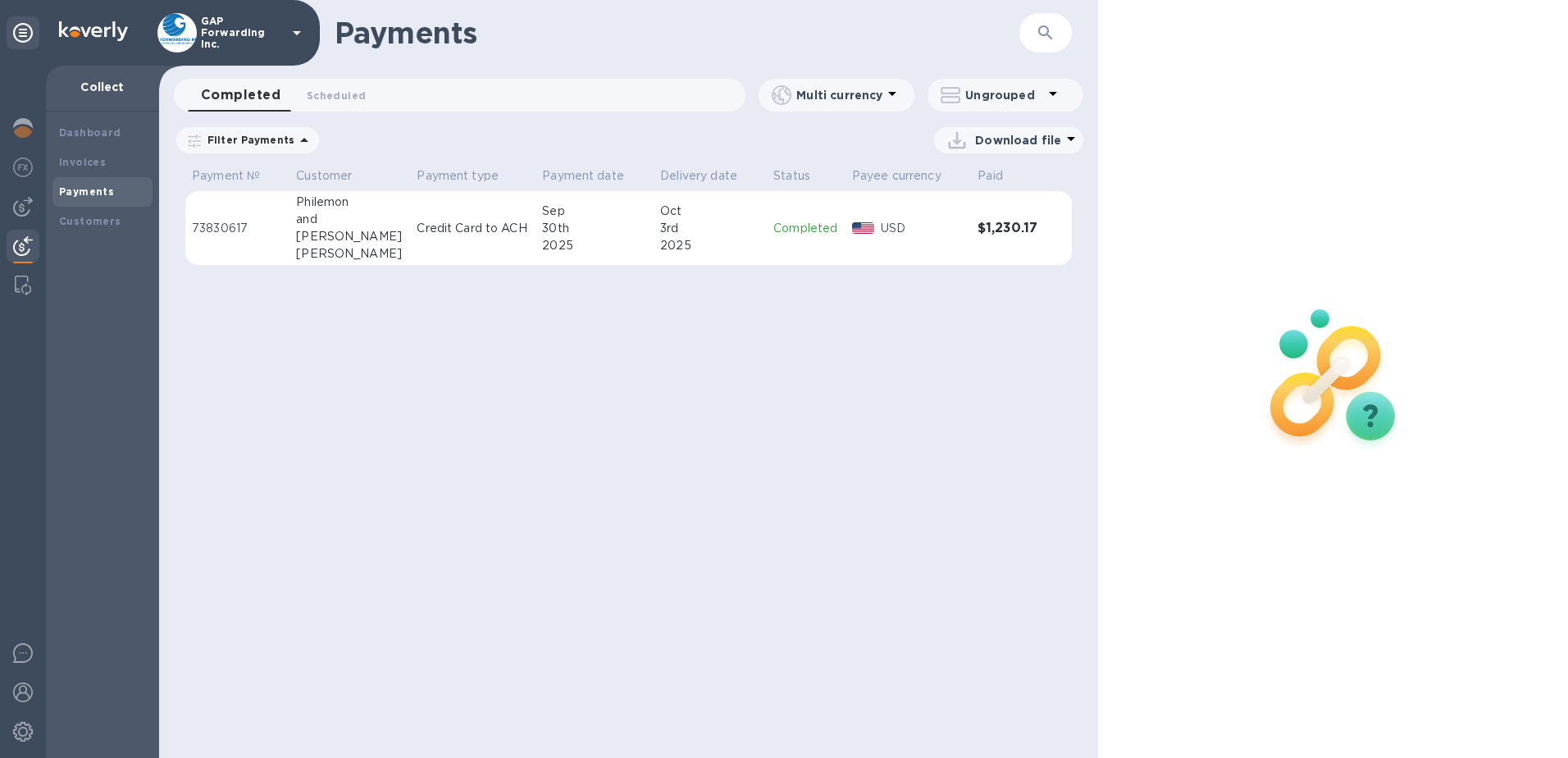
click at [0, 0] on u "Apply" at bounding box center [0, 0] width 0 height 0
click at [674, 367] on div "Payments ​ Completed 0 Scheduled 0 Multi currency Ungrouped Filter Payments Dat…" at bounding box center [628, 379] width 940 height 758
click at [792, 141] on div "Download file" at bounding box center [705, 140] width 755 height 26
drag, startPoint x: 842, startPoint y: 442, endPoint x: 845, endPoint y: 451, distance: 9.5
click at [844, 445] on div "Payments ​ Completed 0 Scheduled 0 Multi currency Ungrouped Filter Payments Dat…" at bounding box center [628, 379] width 940 height 758
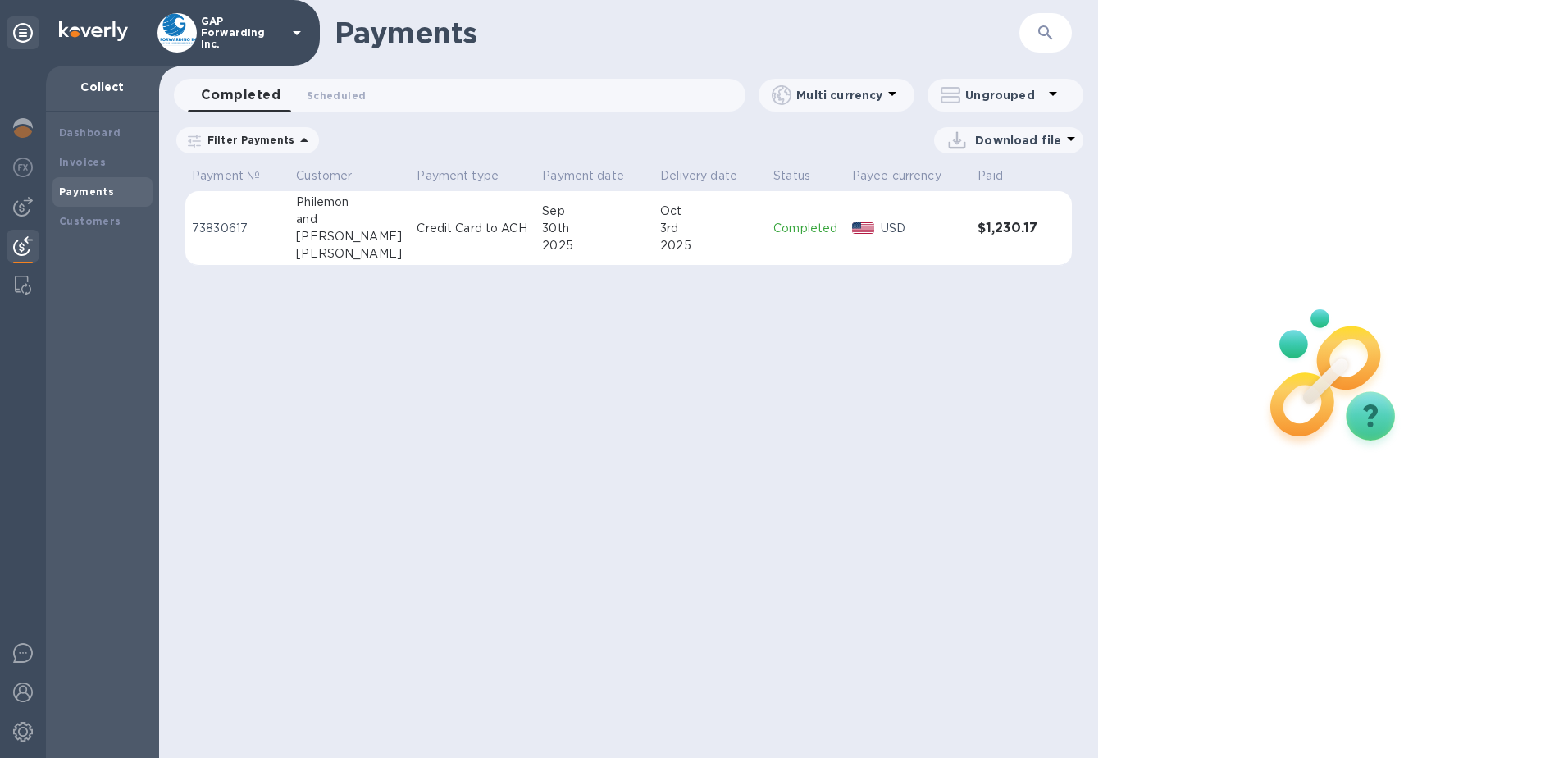
click at [702, 132] on div "Download file" at bounding box center [705, 140] width 755 height 26
